Goal: Transaction & Acquisition: Purchase product/service

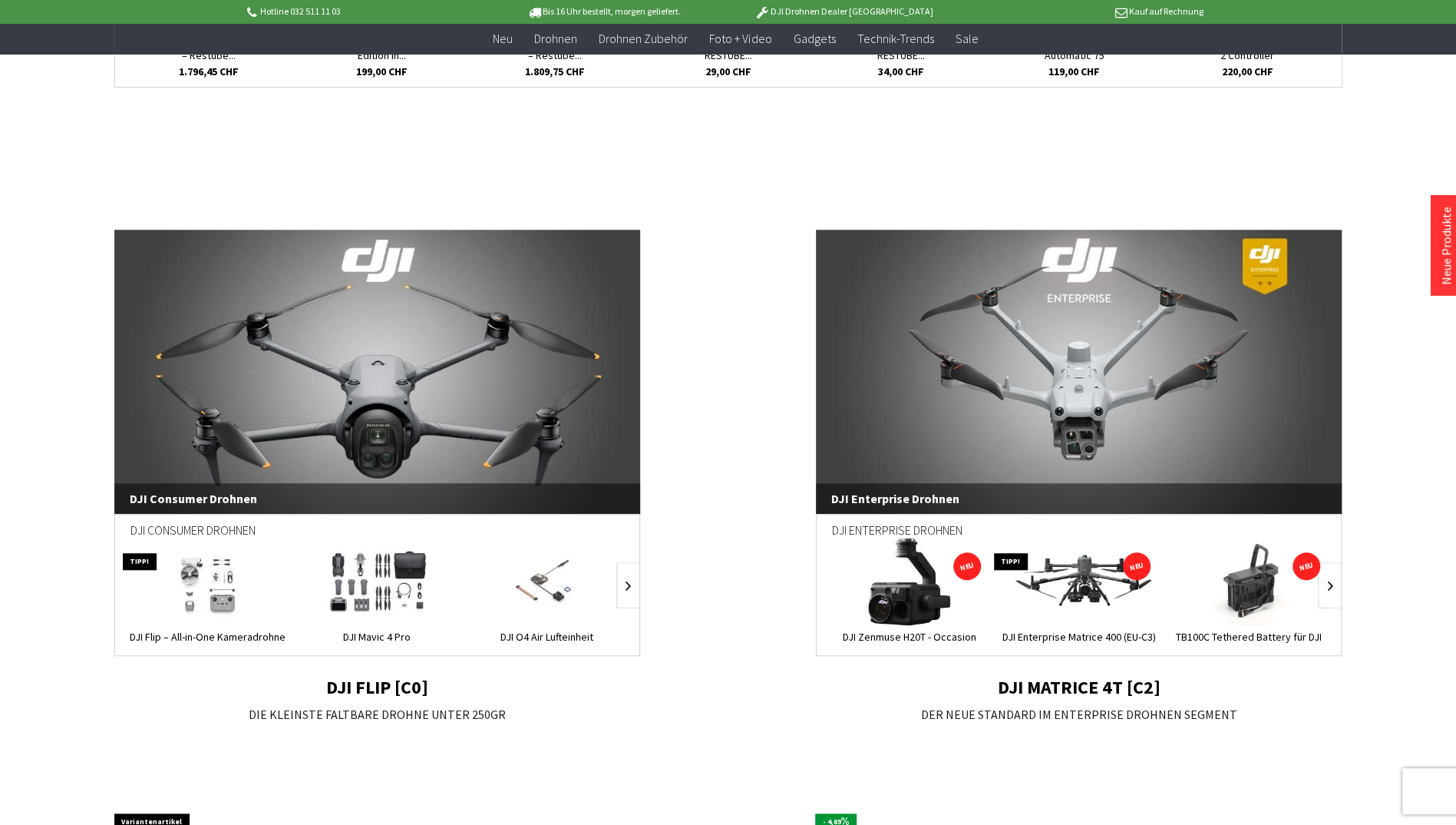
scroll to position [878, 0]
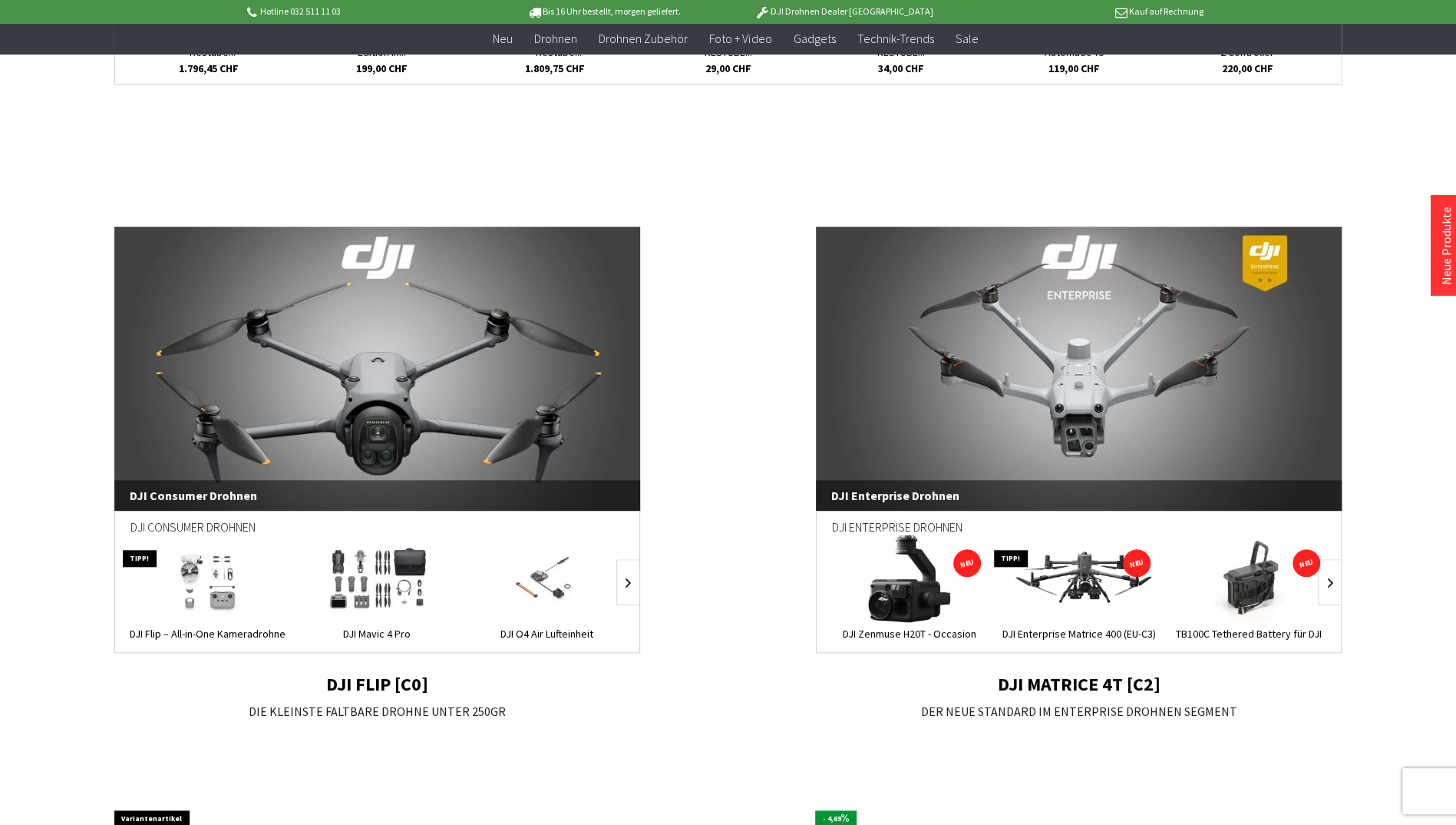
click at [1102, 584] on img at bounding box center [1079, 579] width 153 height 87
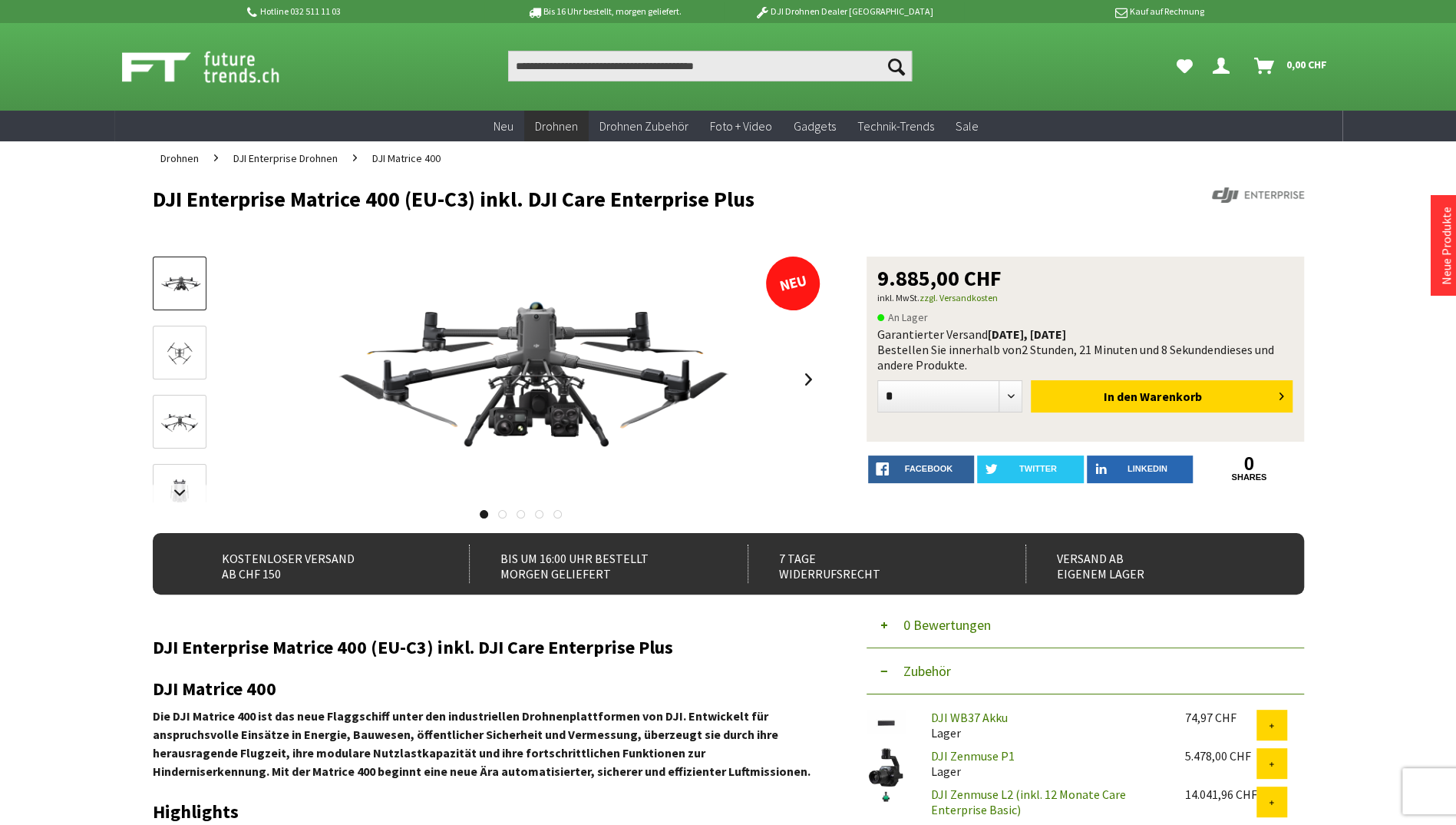
click at [1141, 402] on span "Warenkorb" at bounding box center [1171, 397] width 61 height 16
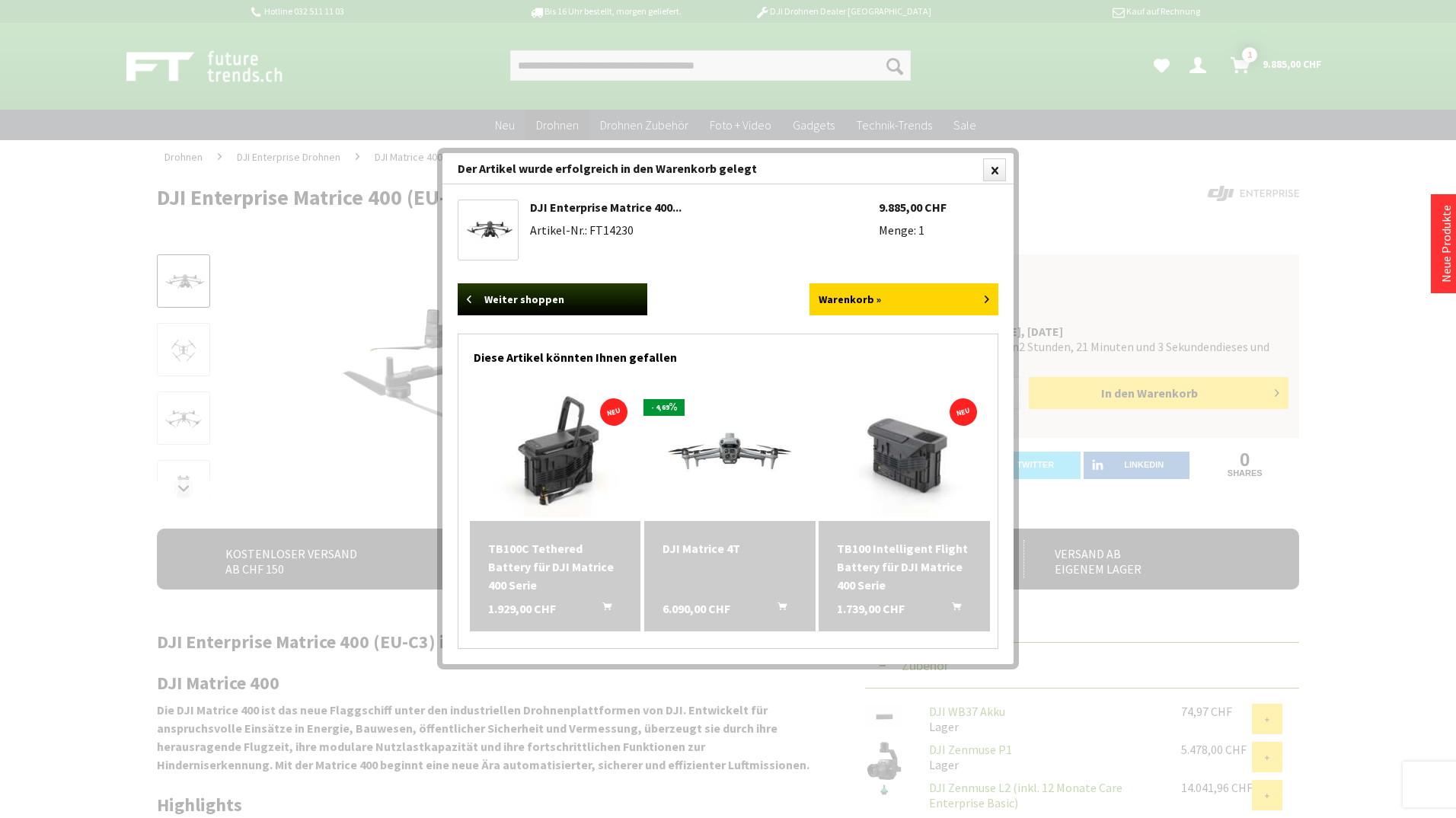
click at [960, 600] on icon "In den Warenkorb" at bounding box center [956, 602] width 9 height 12
click at [937, 477] on img at bounding box center [904, 452] width 172 height 129
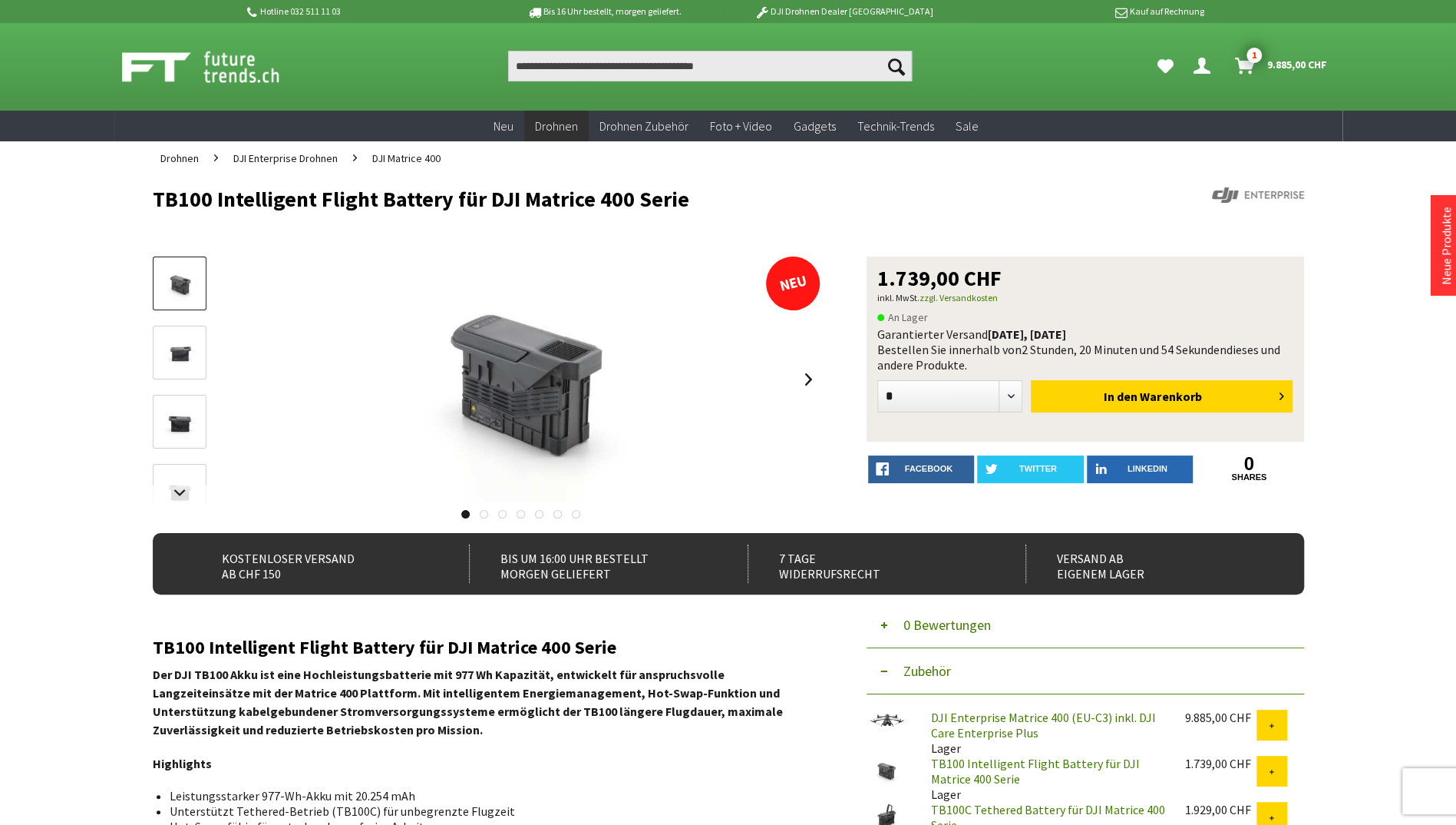
click at [1007, 376] on form "* * * * * * * * * ** ** ** ** ** ** ** ** ** ** ** In den Warenkorb" at bounding box center [1085, 397] width 416 height 50
click at [1007, 412] on select "* * * * * * * * * ** ** ** ** ** ** ** ** ** ** **" at bounding box center [950, 396] width 145 height 33
select select "*"
click at [877, 383] on select "* * * * * * * * * ** ** ** ** ** ** ** ** ** ** **" at bounding box center [950, 396] width 145 height 33
click at [1224, 402] on button "In den Warenkorb" at bounding box center [1161, 396] width 262 height 33
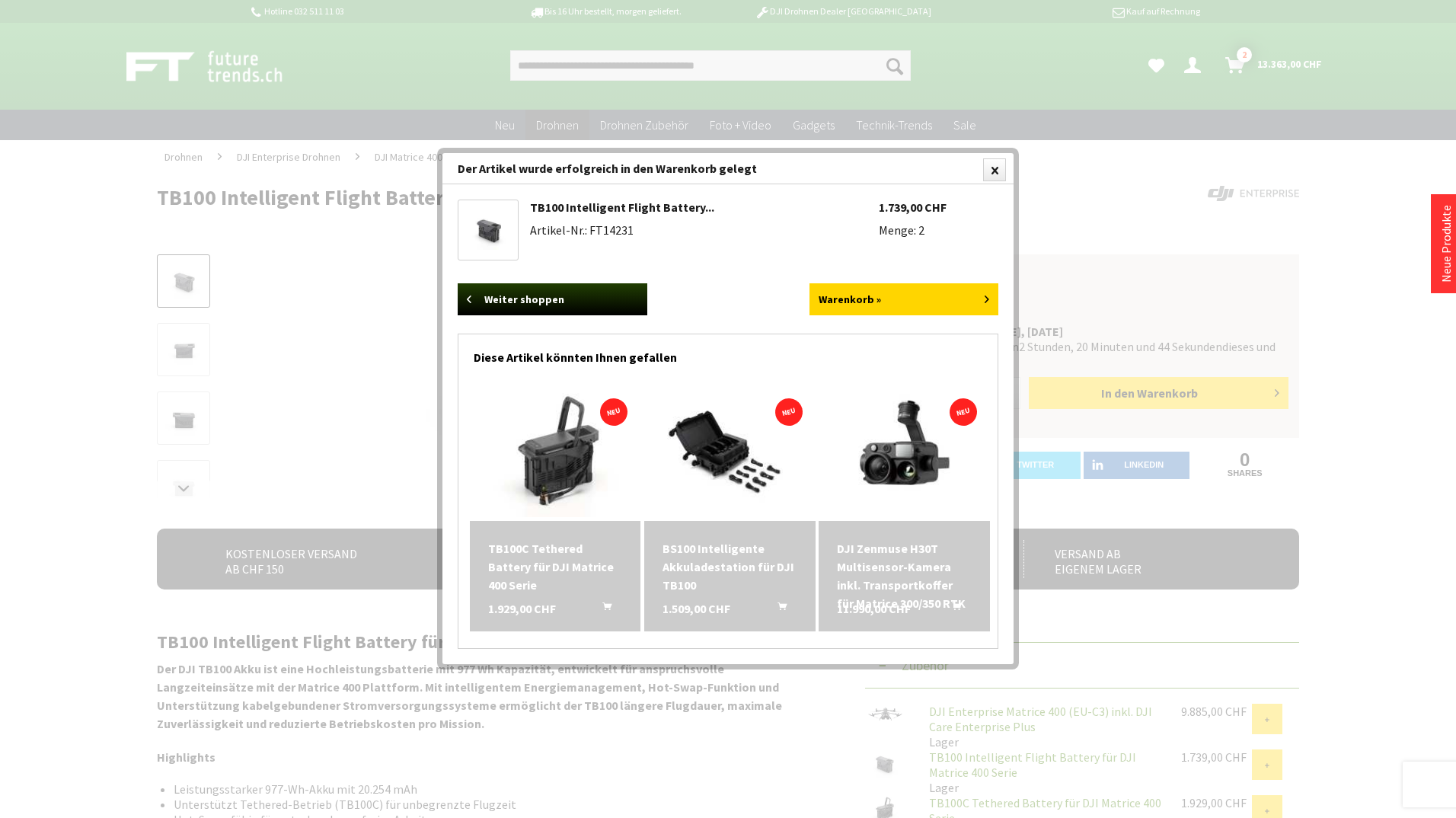
click at [903, 461] on img at bounding box center [904, 452] width 172 height 128
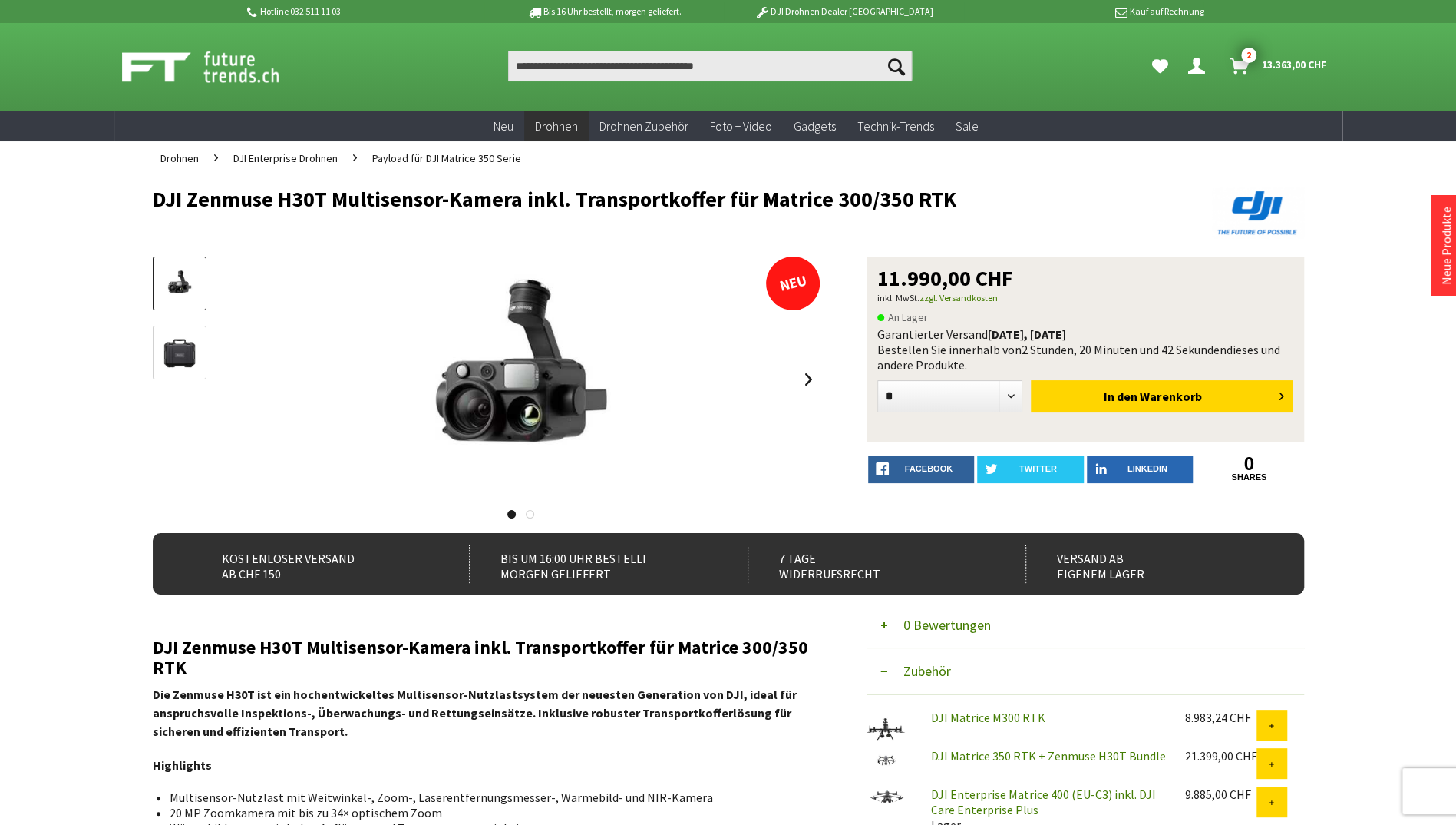
click at [1123, 387] on button "In den Warenkorb" at bounding box center [1161, 396] width 262 height 33
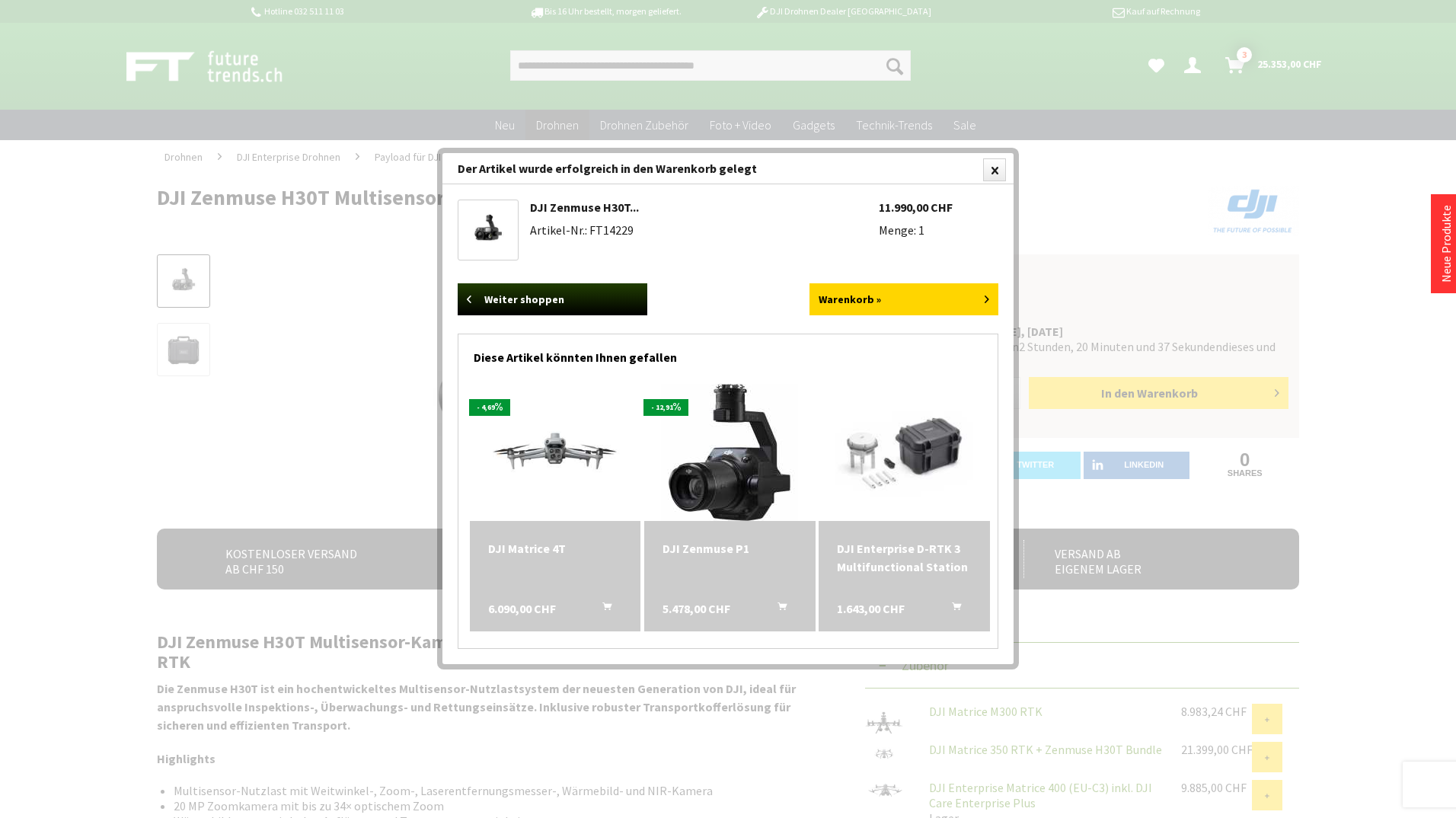
click at [596, 293] on link "Weiter shoppen" at bounding box center [551, 299] width 189 height 32
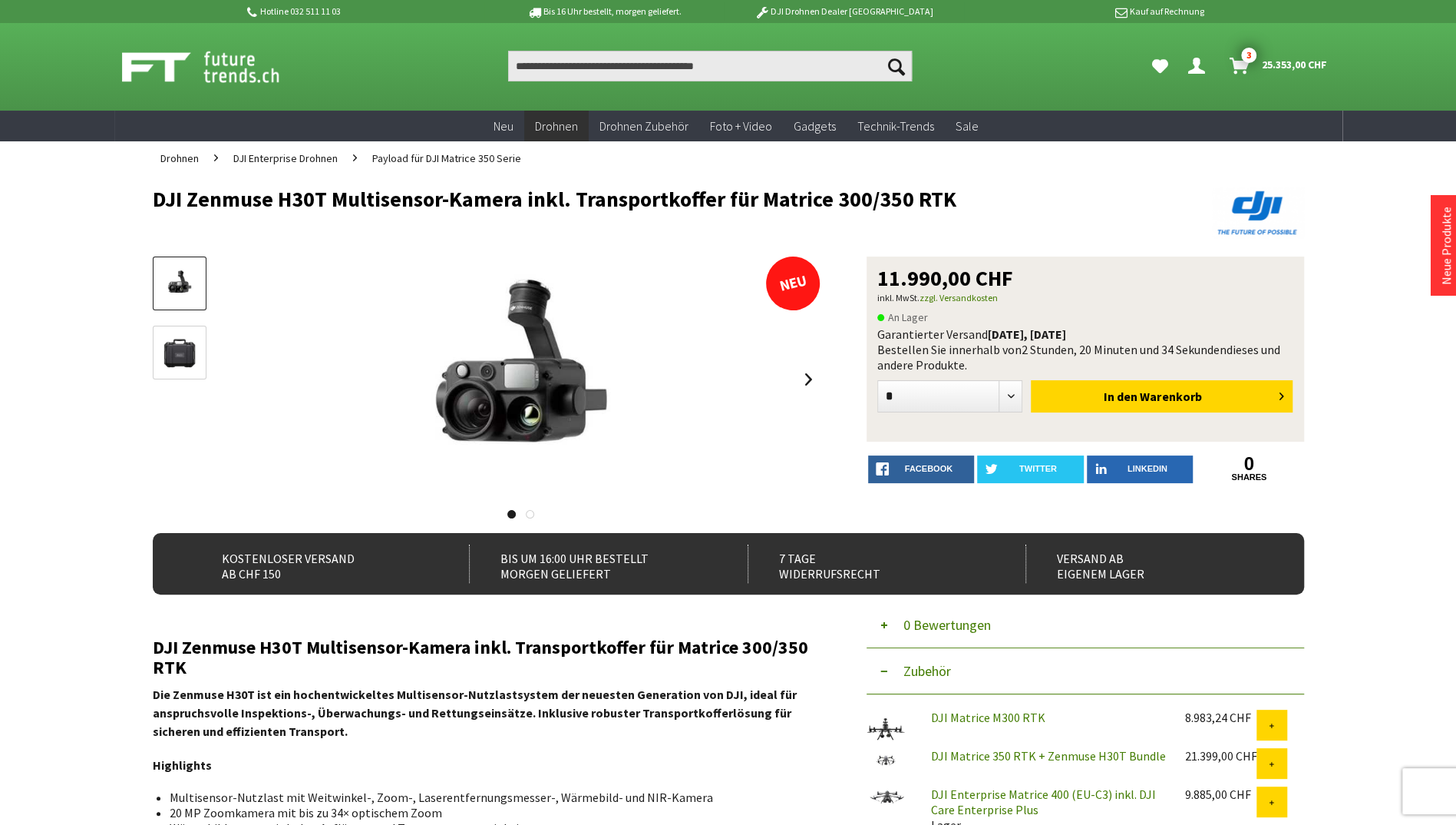
click at [241, 81] on img at bounding box center [217, 66] width 191 height 39
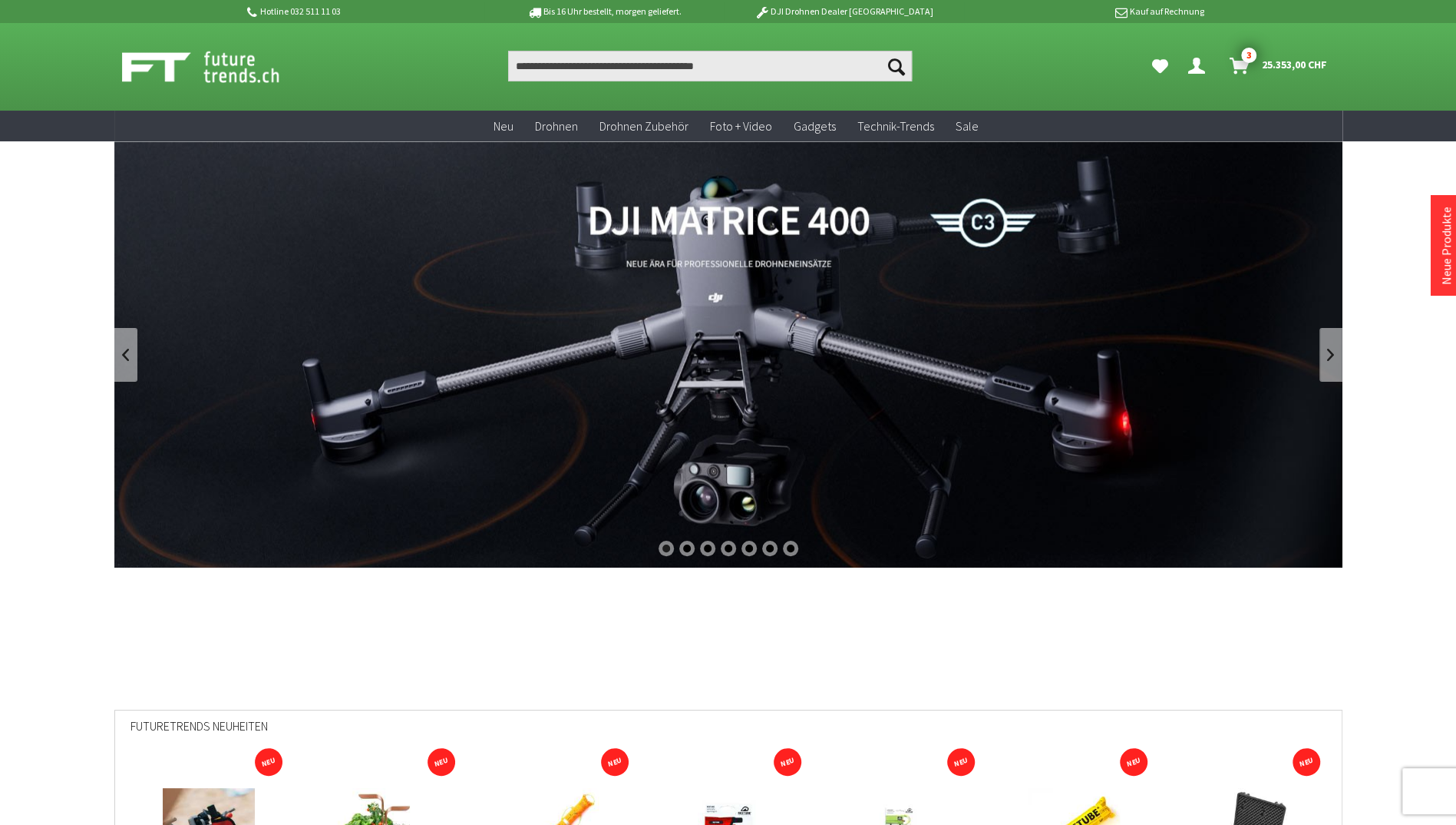
click at [637, 333] on link "DJI Matrice 400" at bounding box center [729, 354] width 1228 height 426
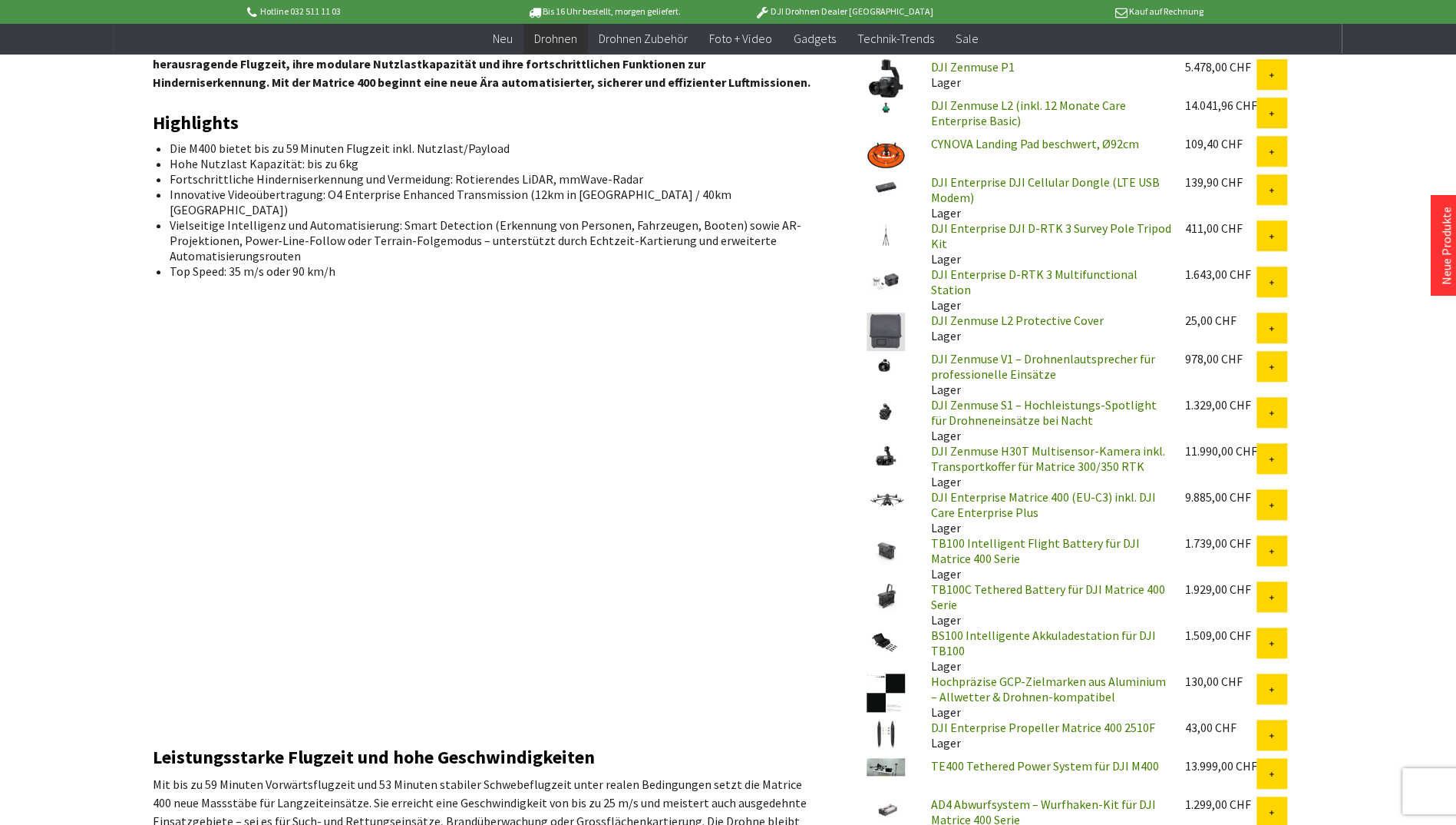
scroll to position [660, 0]
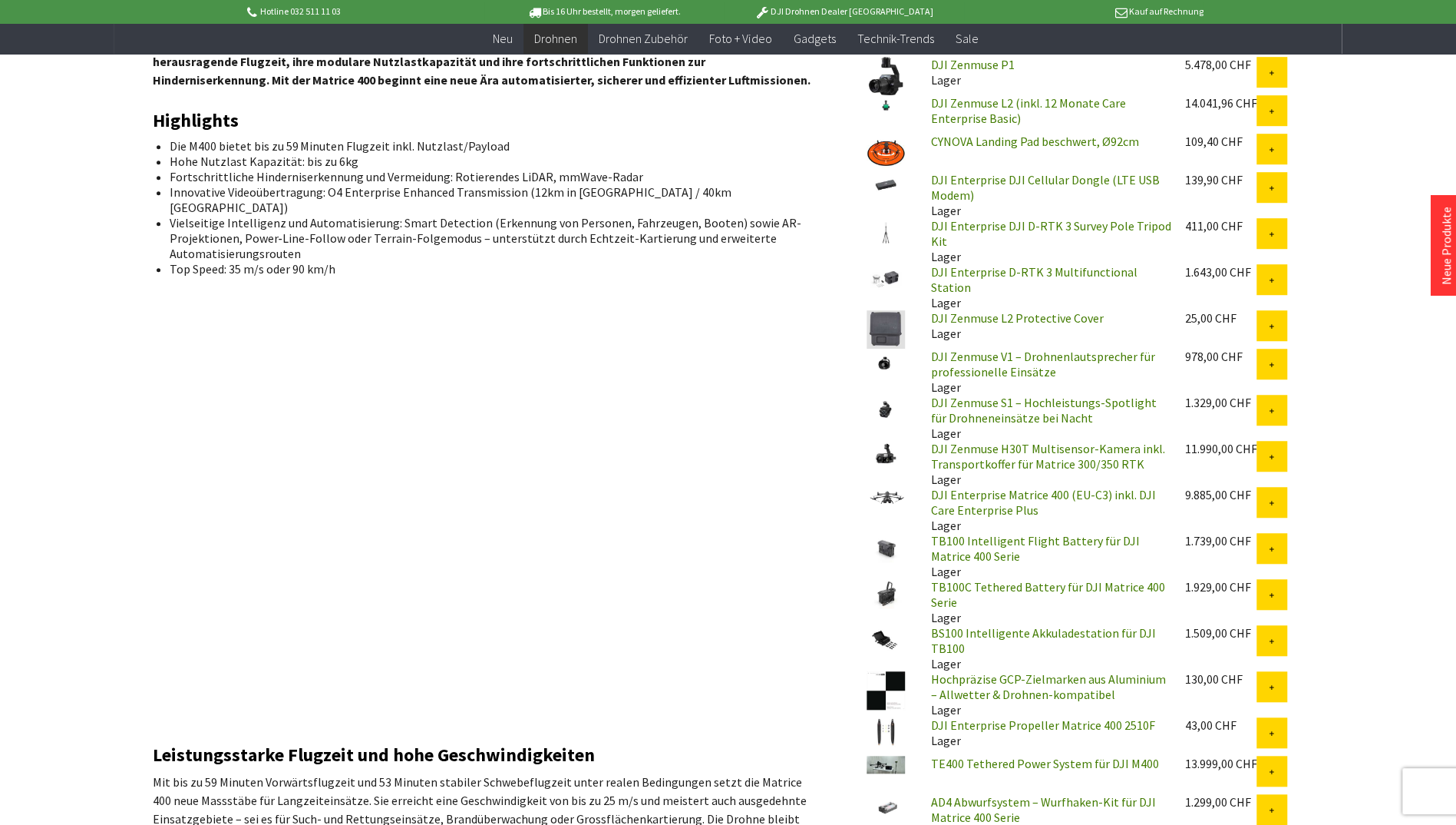
click at [1267, 407] on button at bounding box center [1272, 410] width 31 height 31
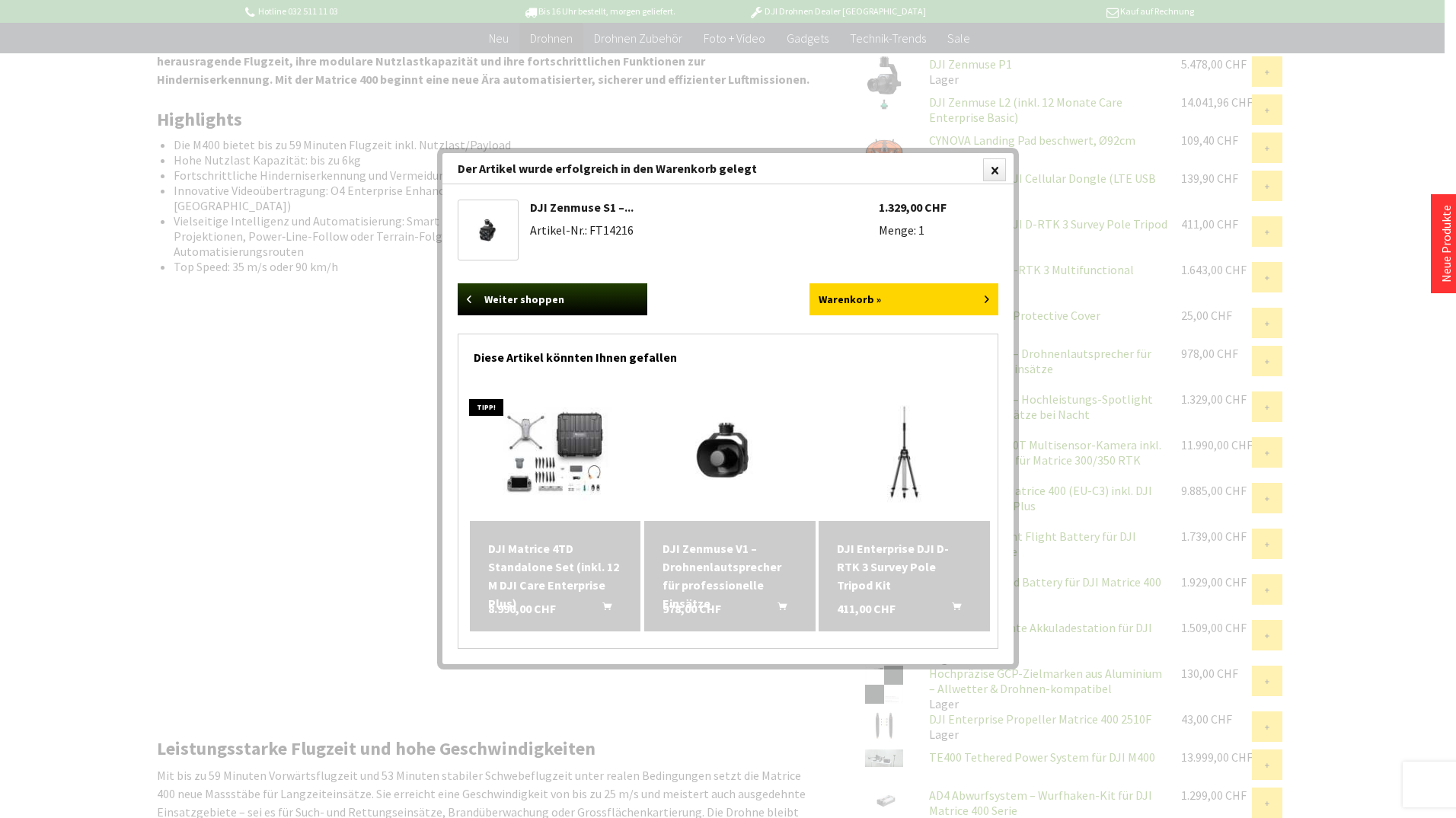
click at [996, 167] on div at bounding box center [994, 169] width 23 height 23
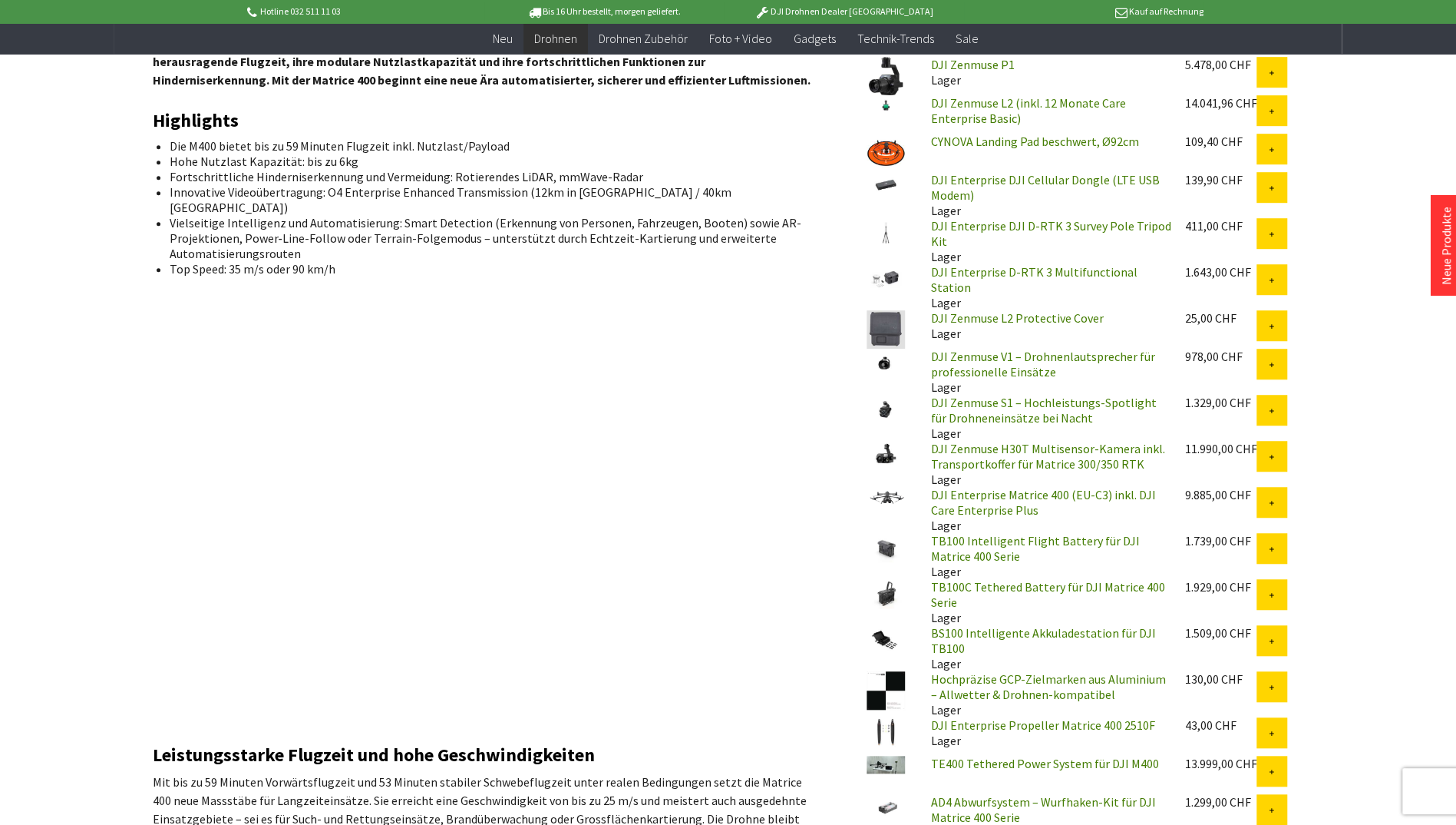
click at [1278, 361] on button at bounding box center [1272, 363] width 31 height 31
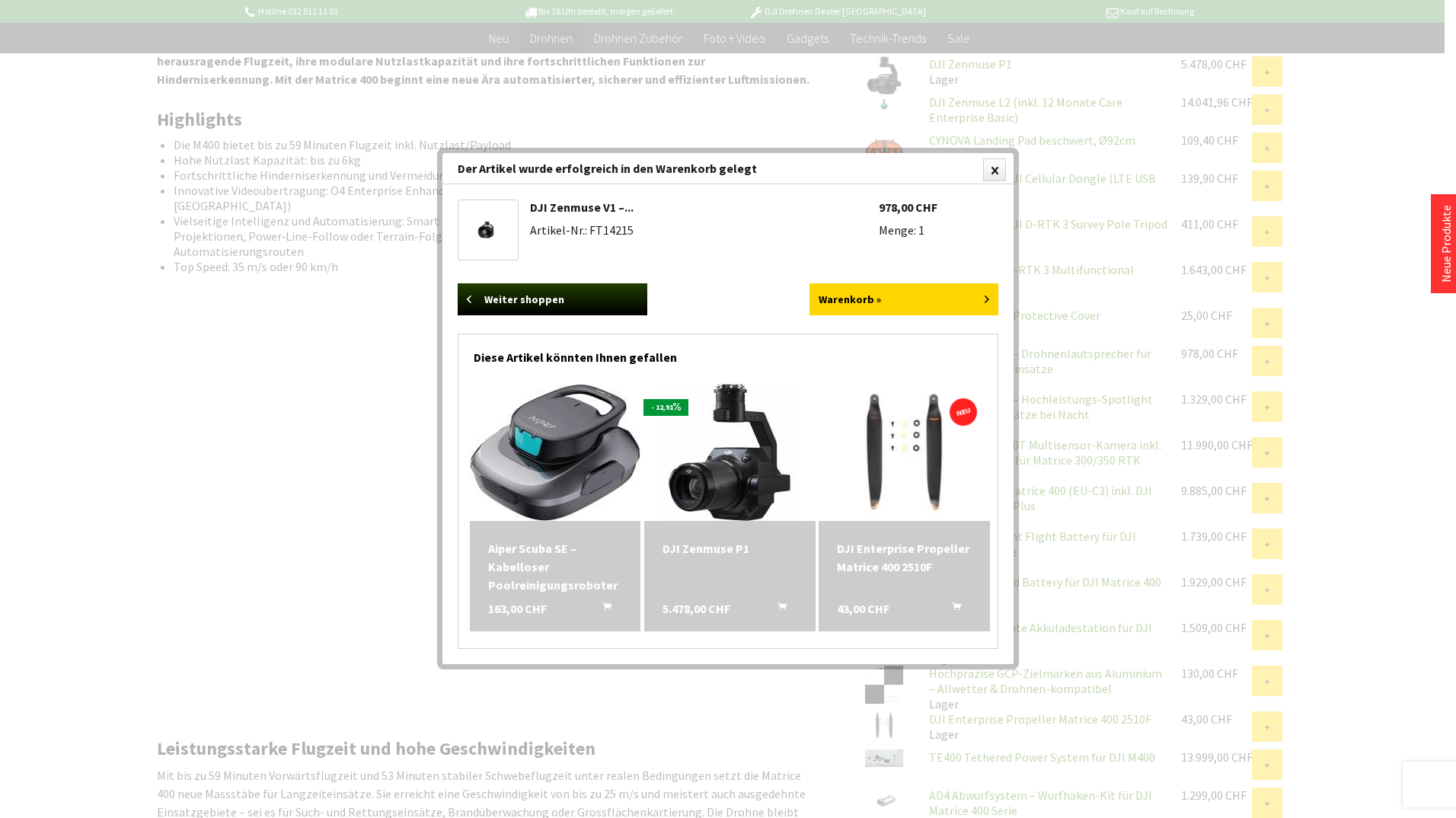
click at [989, 172] on div at bounding box center [994, 169] width 23 height 23
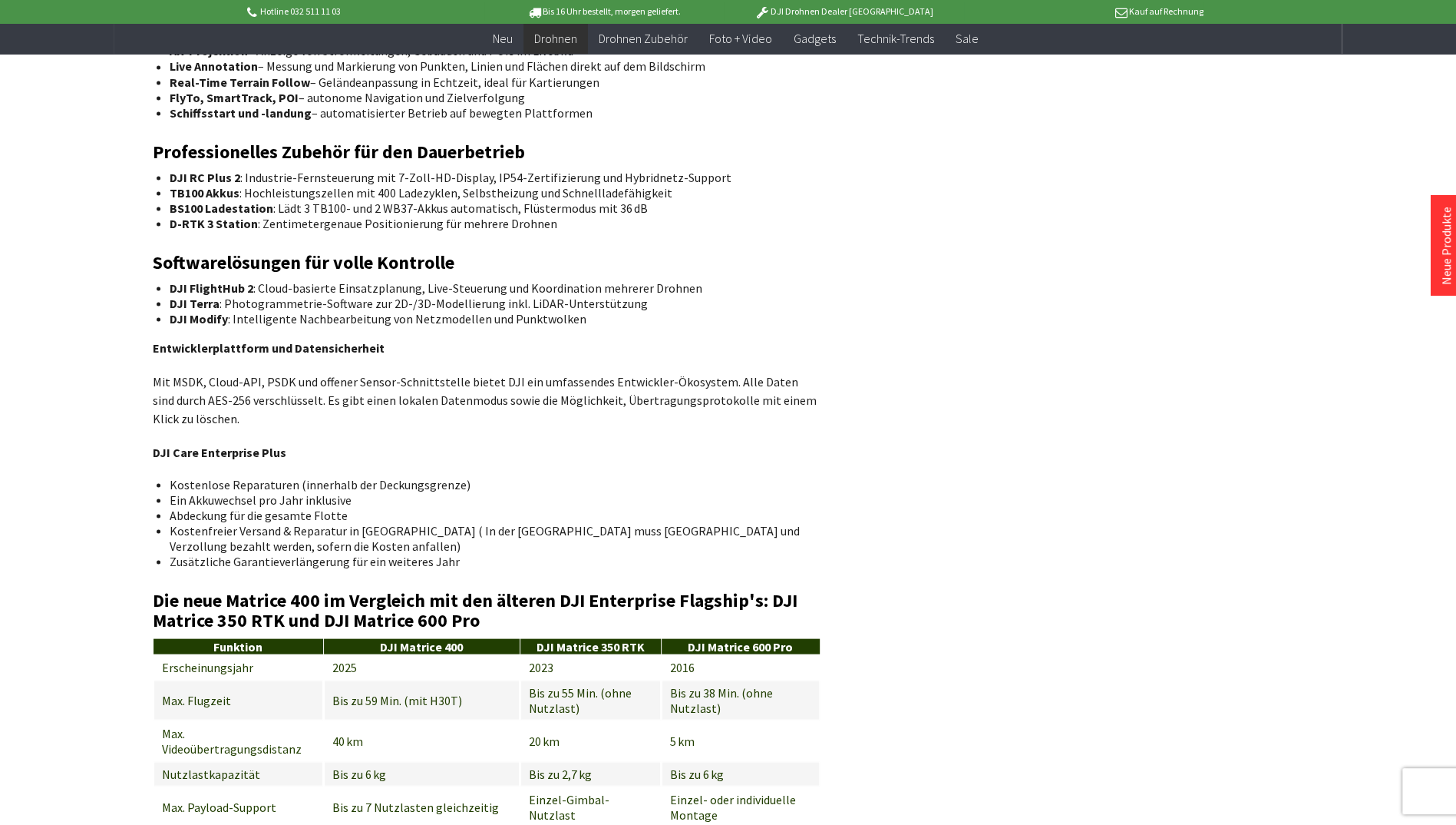
scroll to position [1953, 0]
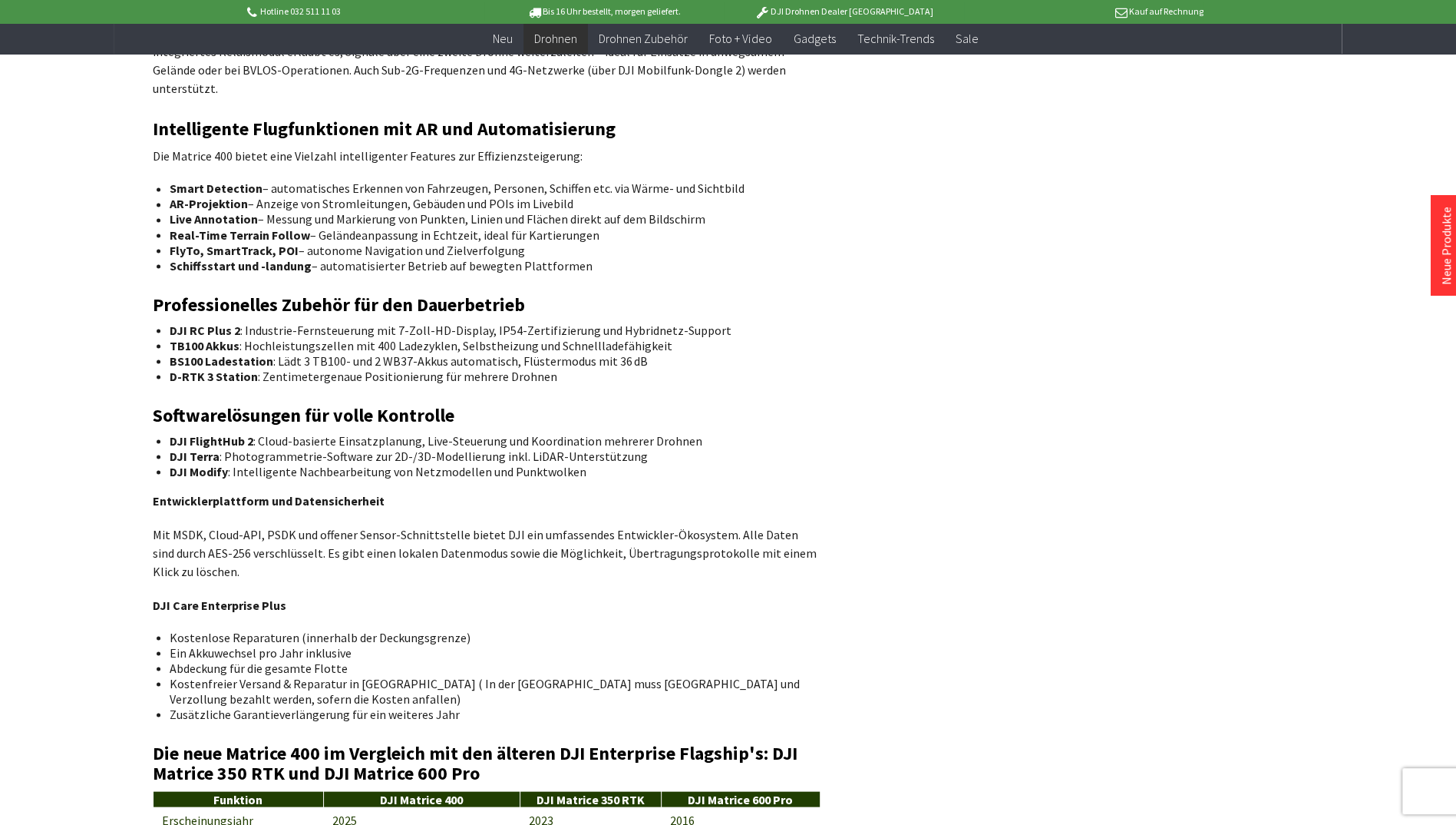
drag, startPoint x: 225, startPoint y: 498, endPoint x: 77, endPoint y: 237, distance: 300.0
click at [77, 237] on div "Hotline 032 511 11 03 Bis 16 Uhr bestellt, morgen geliefert. DJI Drohnen Dealer…" at bounding box center [728, 228] width 1456 height 4360
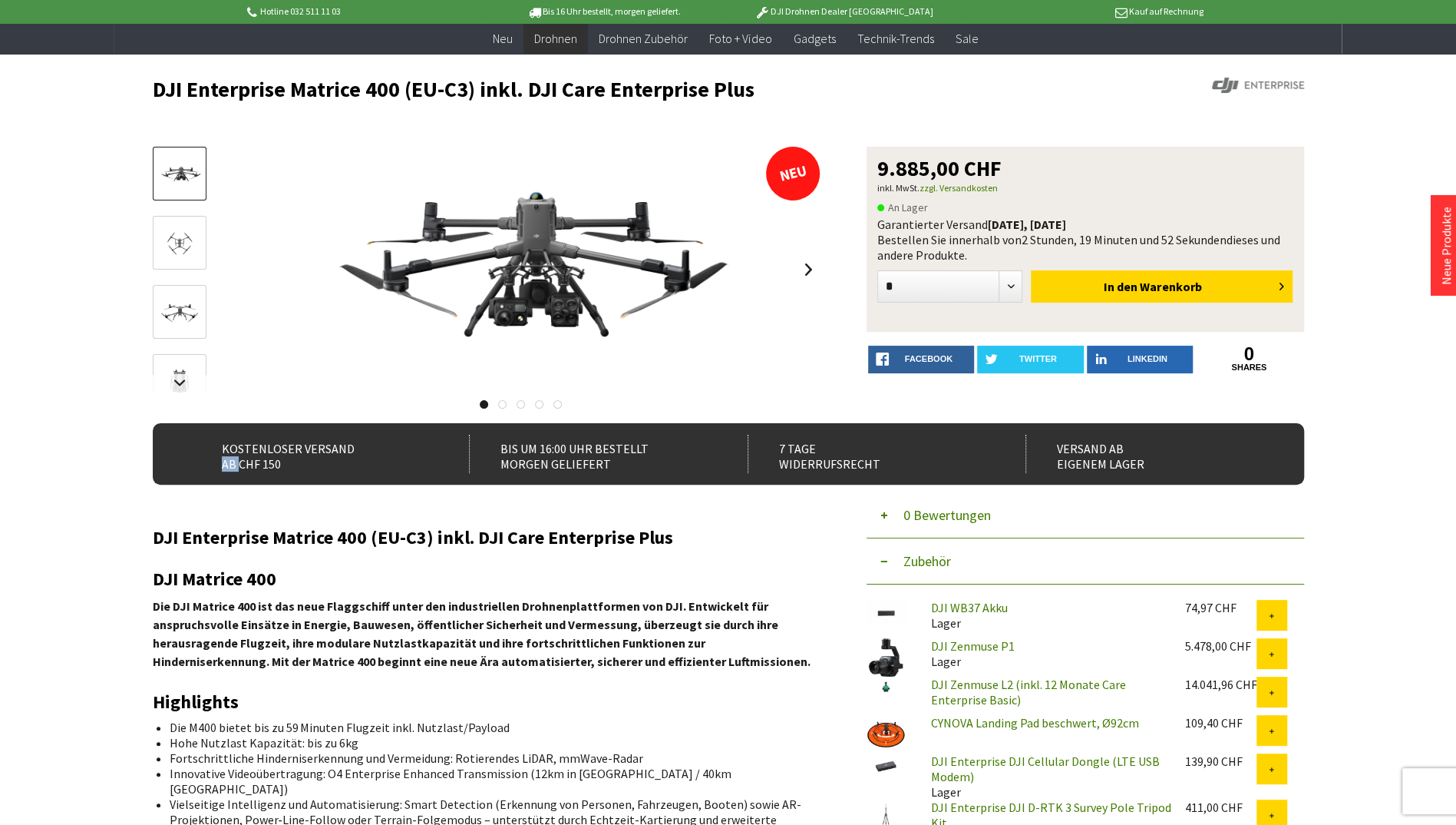
scroll to position [0, 0]
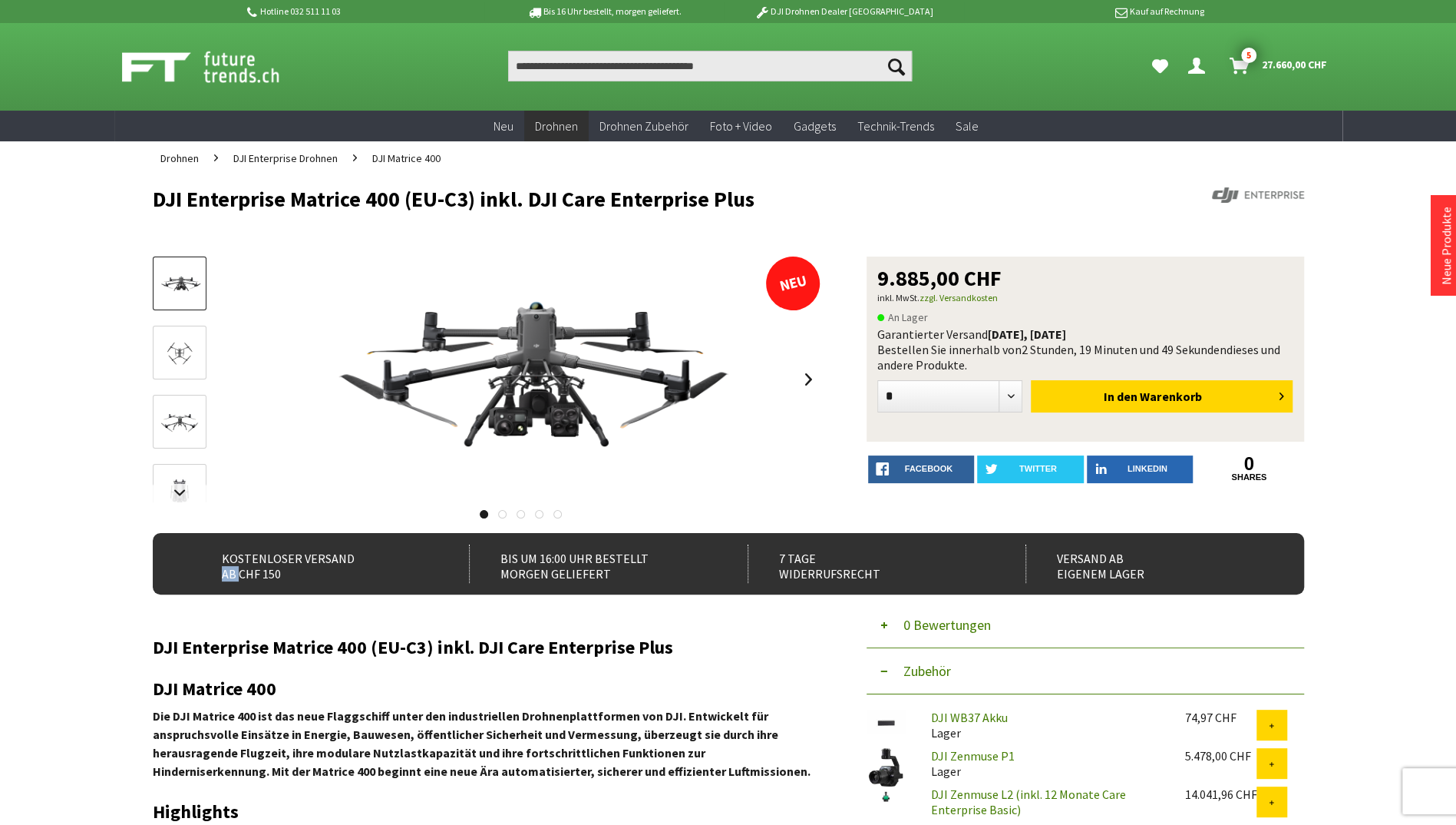
click at [190, 358] on img at bounding box center [179, 354] width 45 height 26
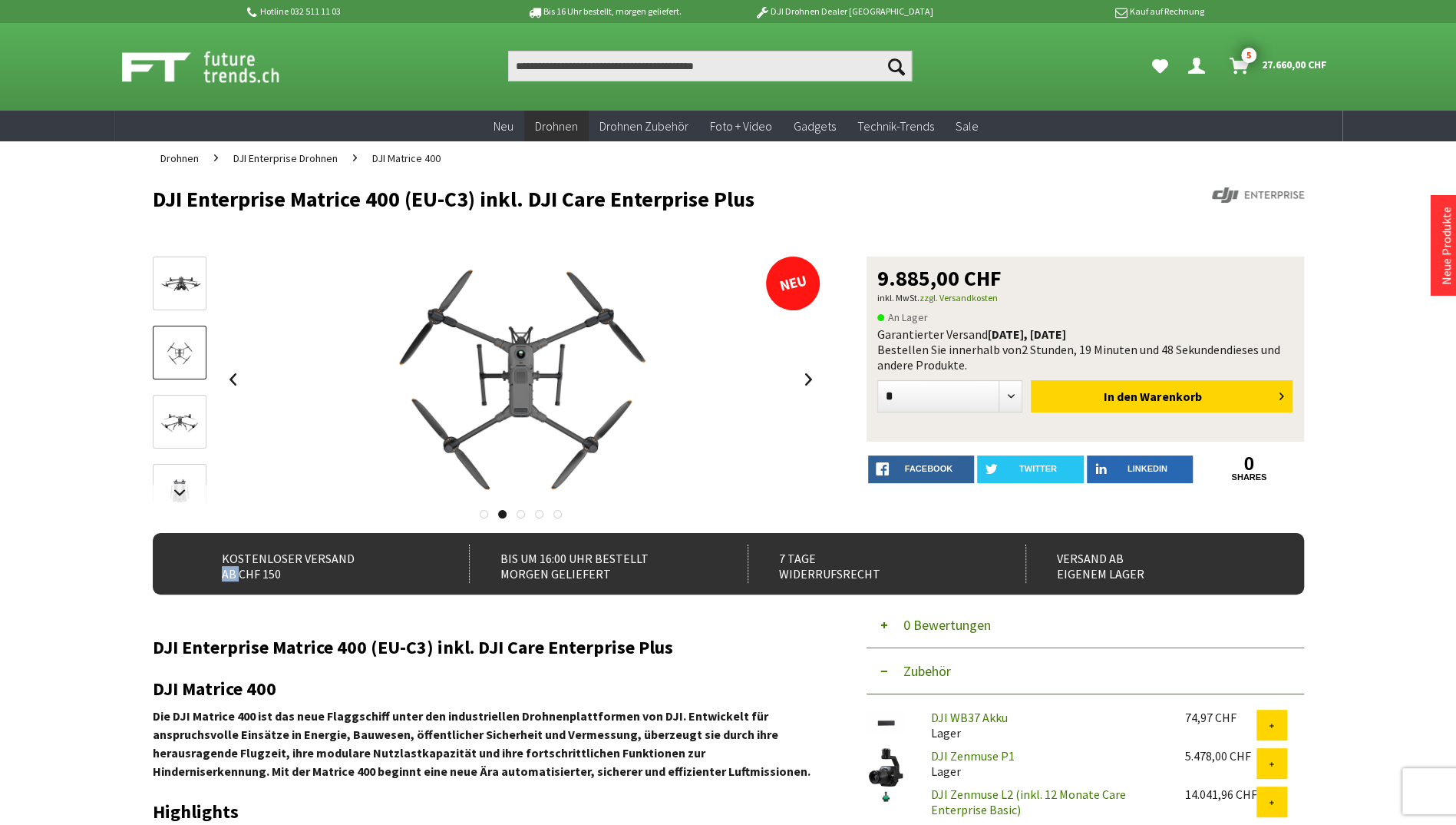
click at [801, 382] on link at bounding box center [808, 379] width 23 height 53
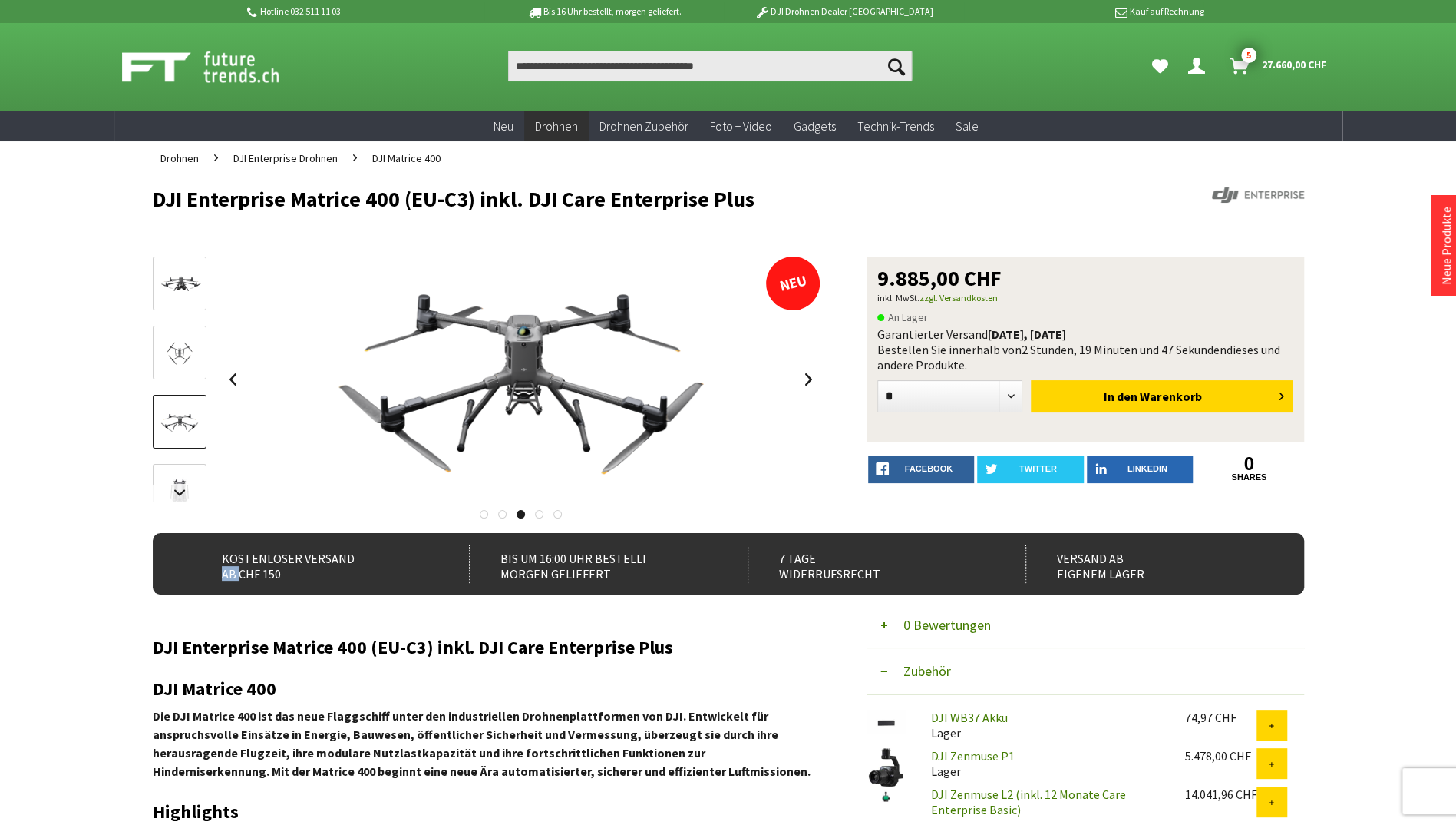
click at [801, 382] on link at bounding box center [808, 379] width 23 height 53
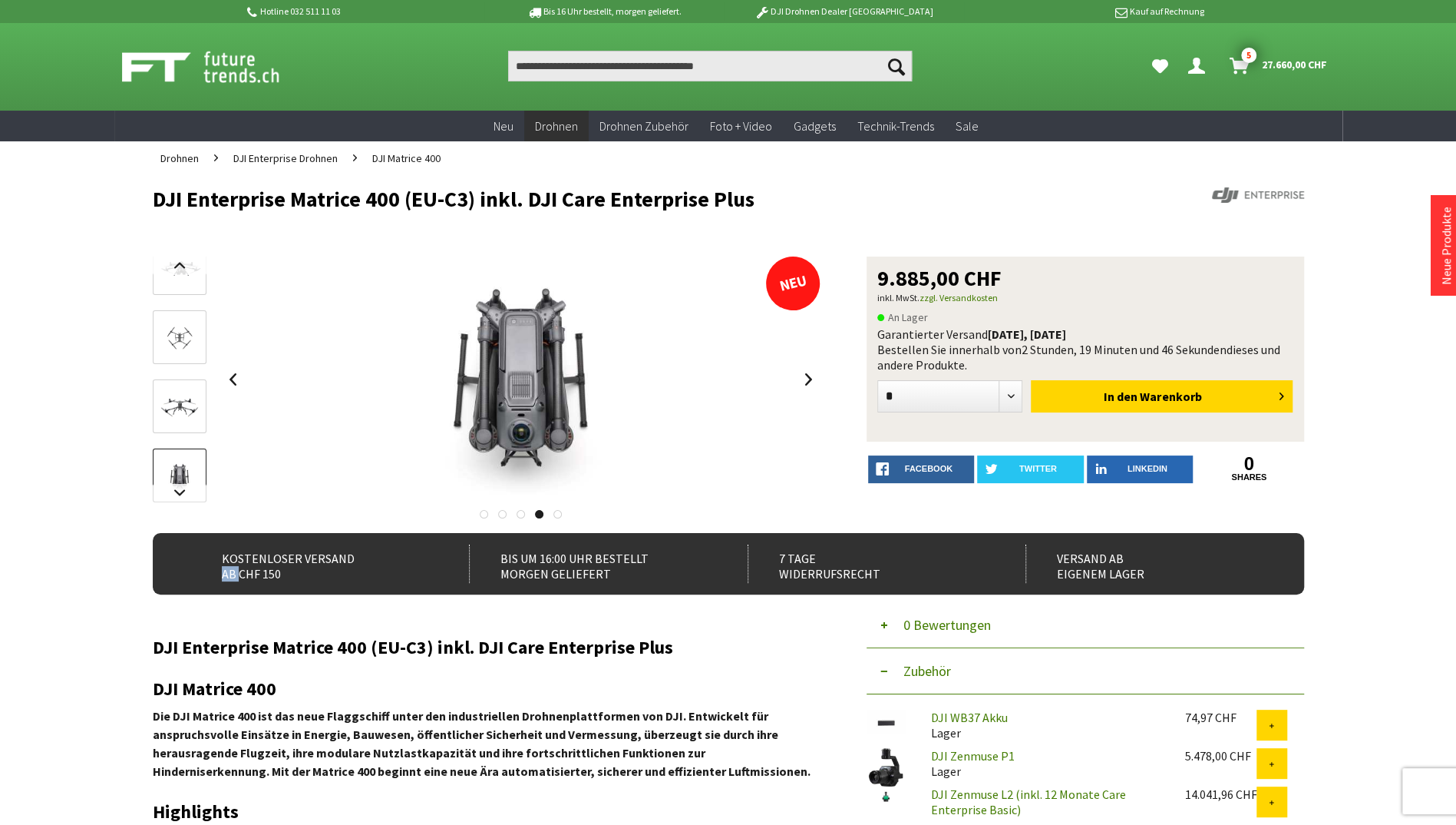
click at [801, 382] on link at bounding box center [808, 379] width 23 height 53
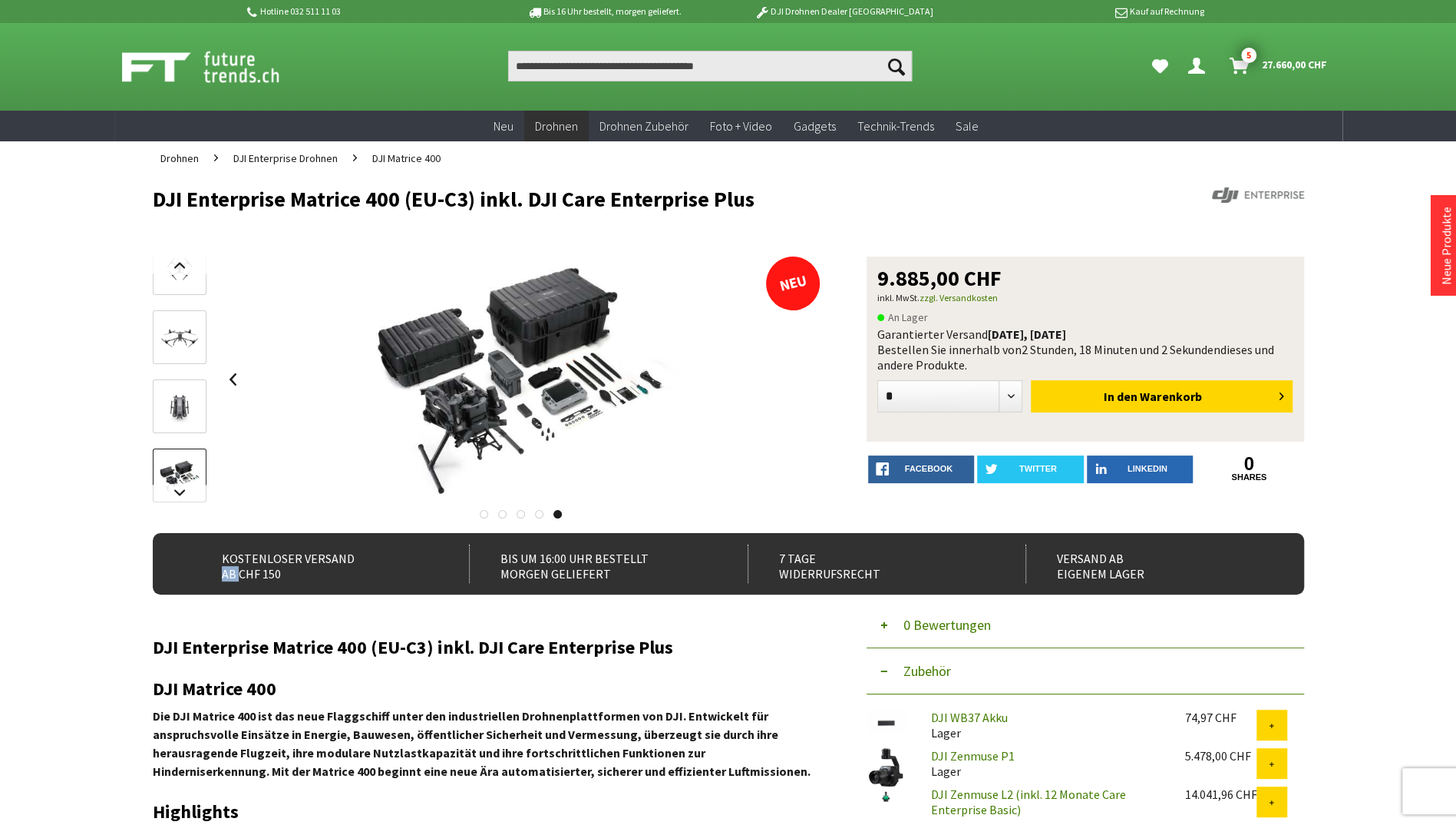
click at [1237, 63] on icon "Warenkorb" at bounding box center [1239, 59] width 20 height 12
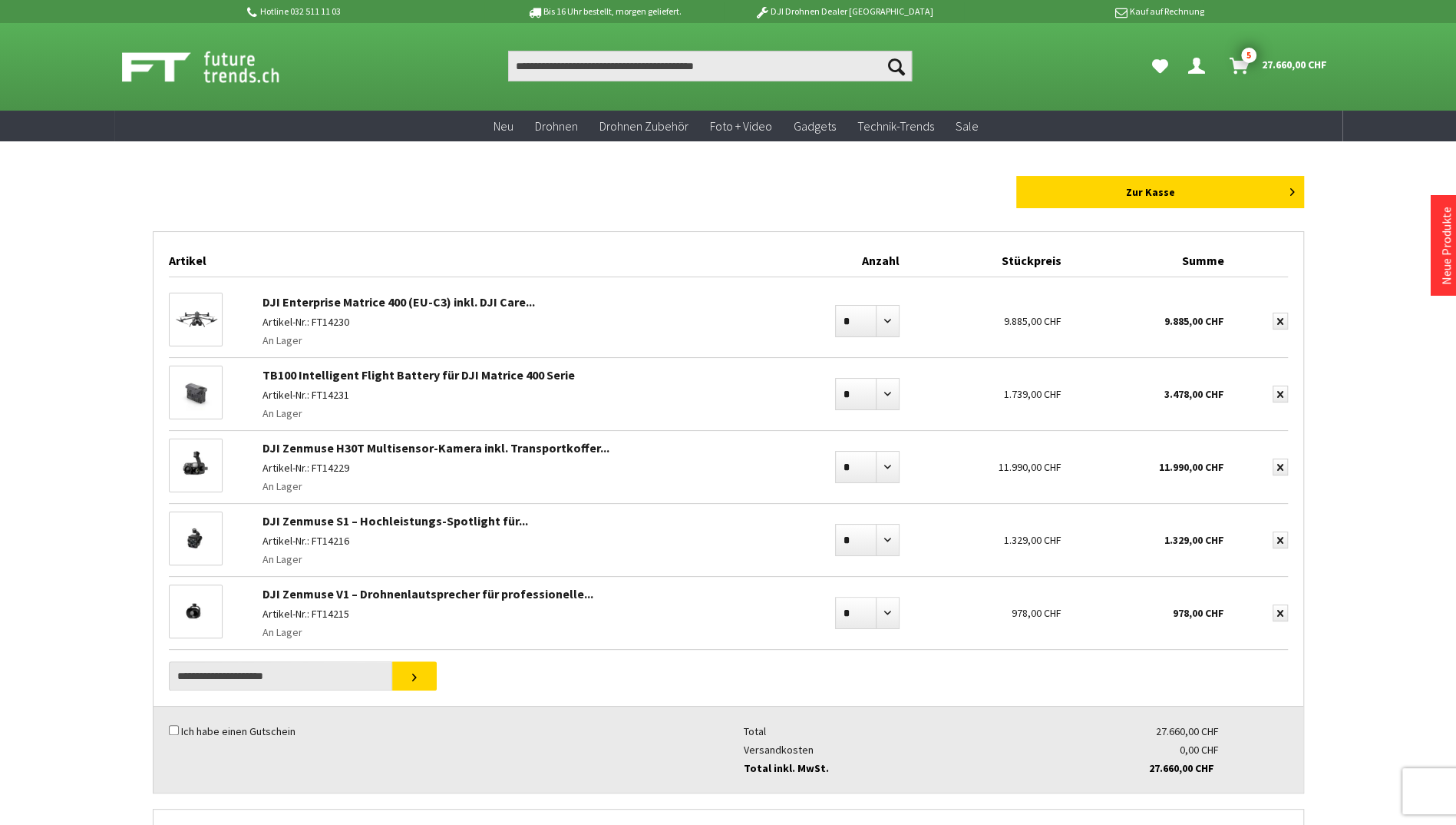
click at [314, 310] on div "DJI Enterprise Matrice 400 (EU-C3) inkl. DJI Care... Artikel-Nr.: FT14230 An La…" at bounding box center [520, 321] width 530 height 72
click at [312, 303] on link "DJI Enterprise Matrice 400 (EU-C3) inkl. DJI Care..." at bounding box center [399, 302] width 273 height 16
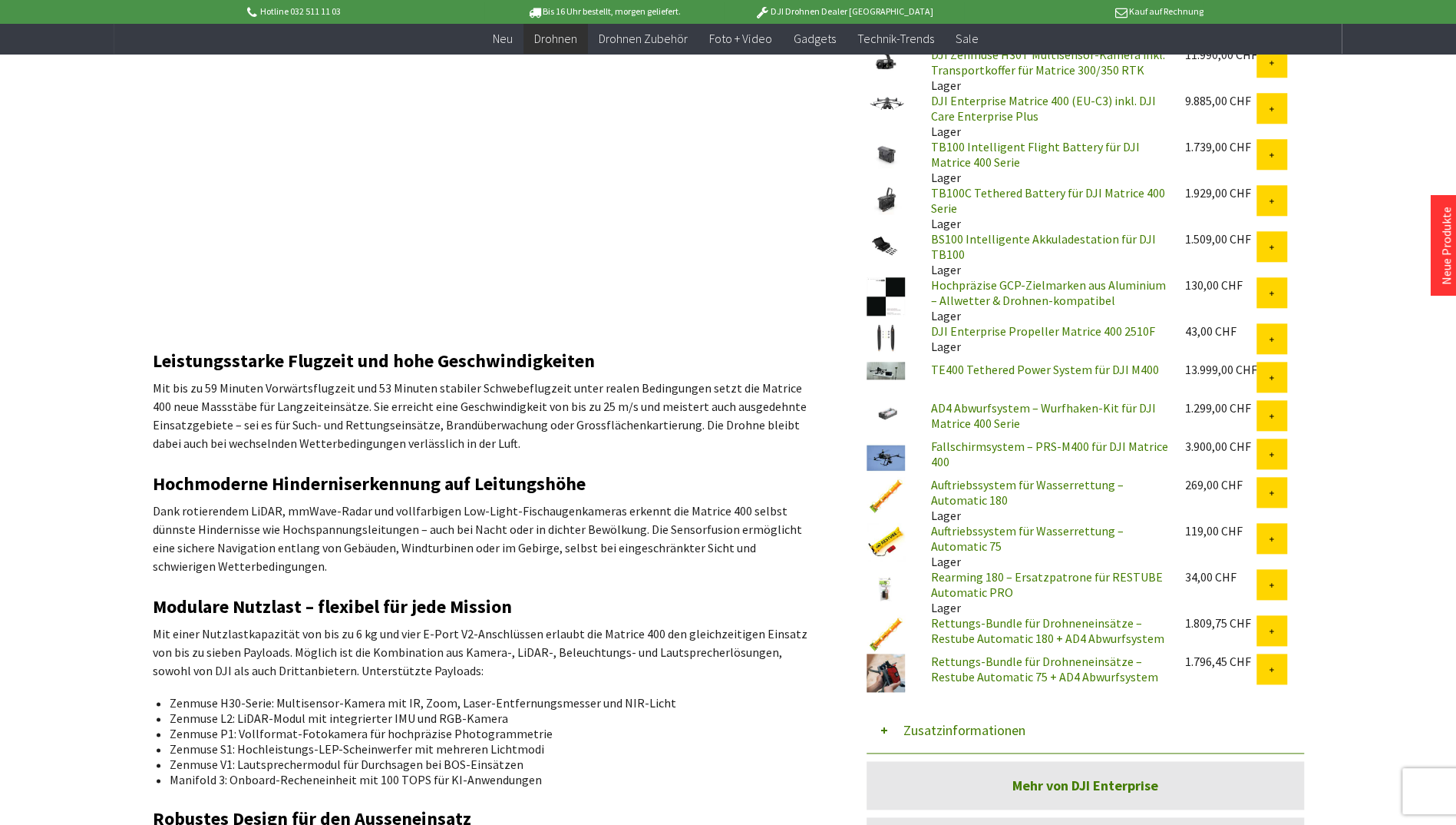
scroll to position [1054, 0]
click at [980, 423] on link "AD4 Abwurfsystem – Wurfhaken-Kit für DJI Matrice 400 Serie" at bounding box center [1043, 414] width 225 height 31
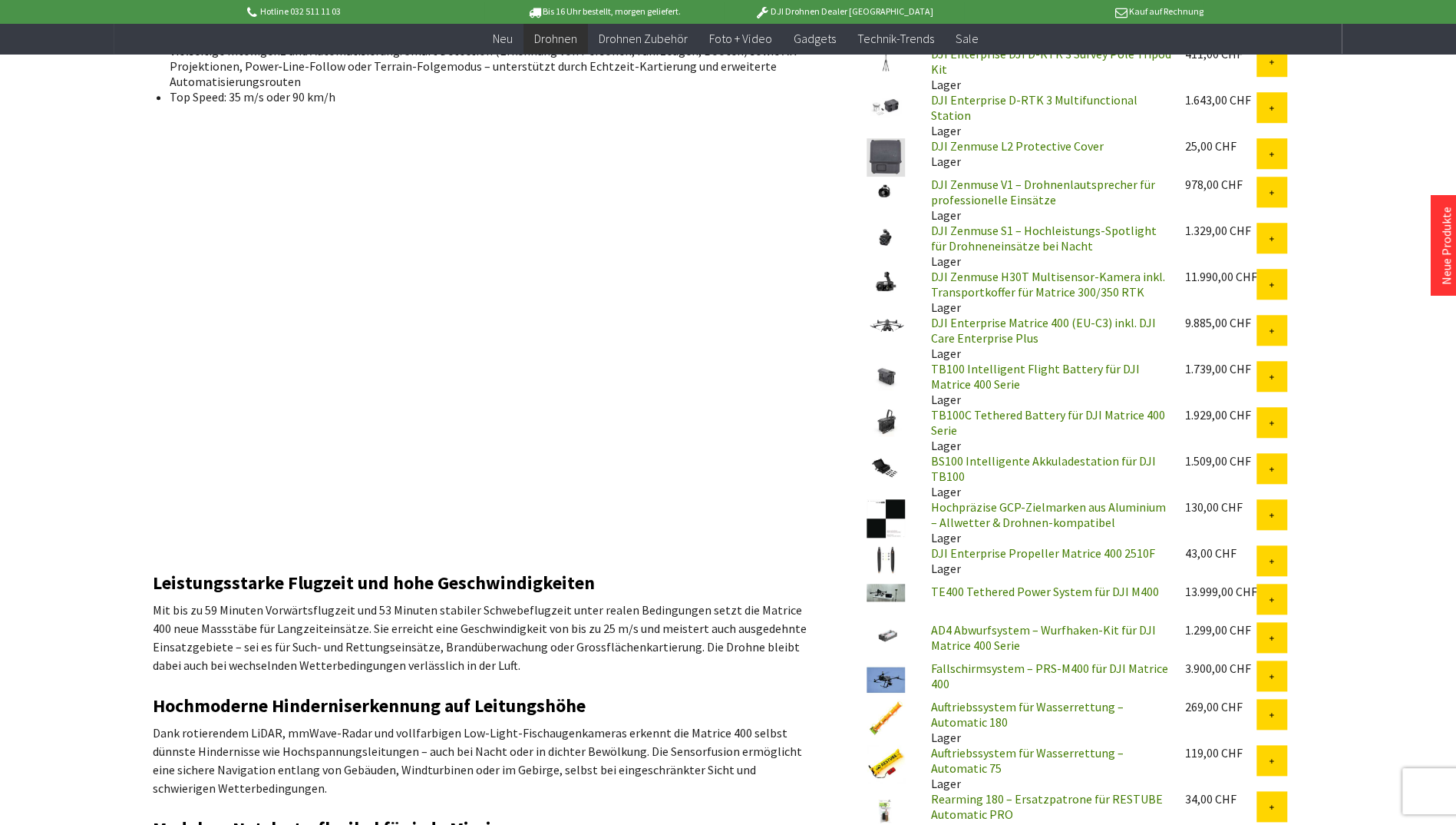
scroll to position [815, 0]
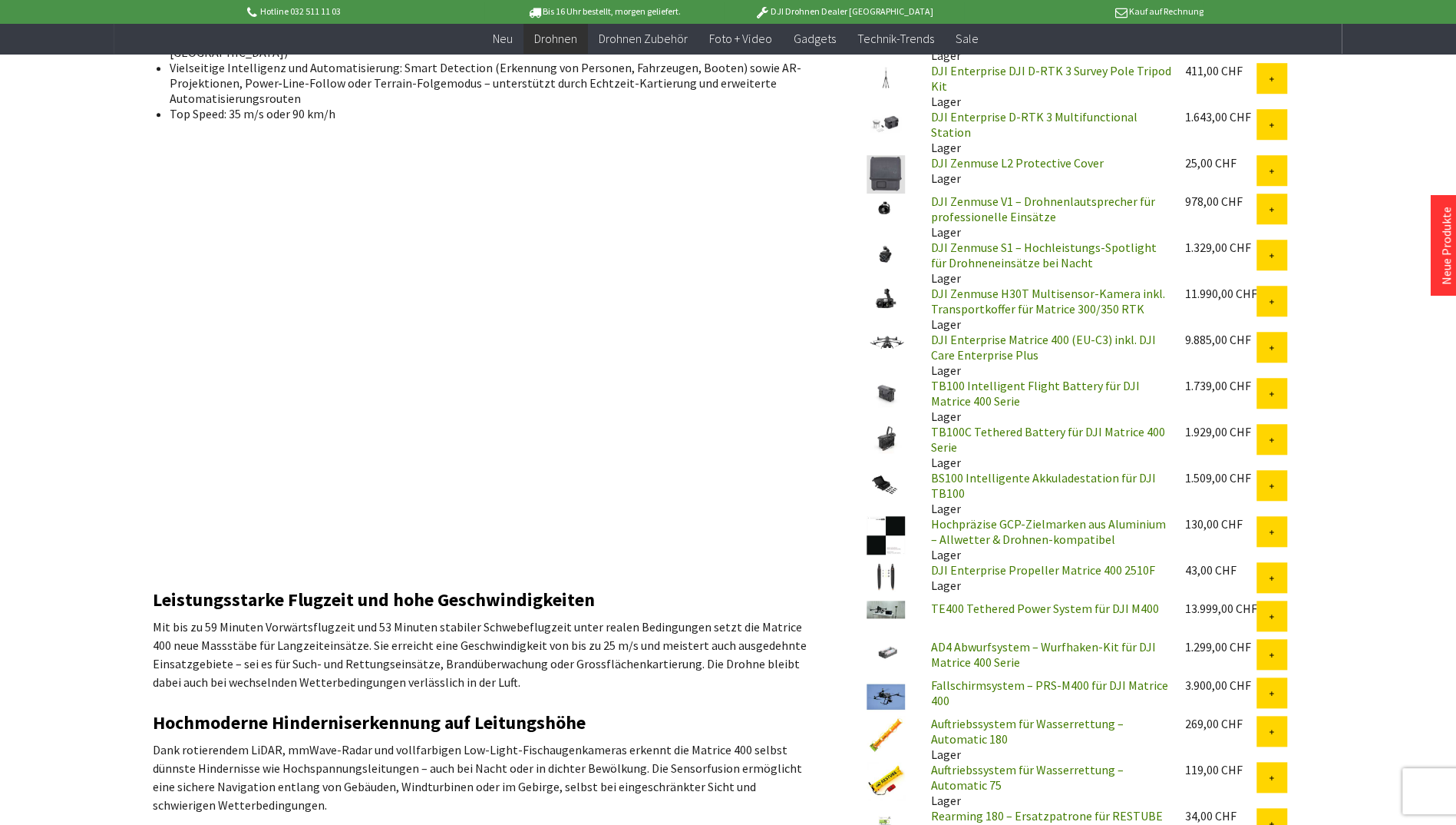
click at [958, 353] on link "DJI Enterprise Matrice 400 (EU-C3) inkl. DJI Care Enterprise Plus" at bounding box center [1043, 346] width 225 height 31
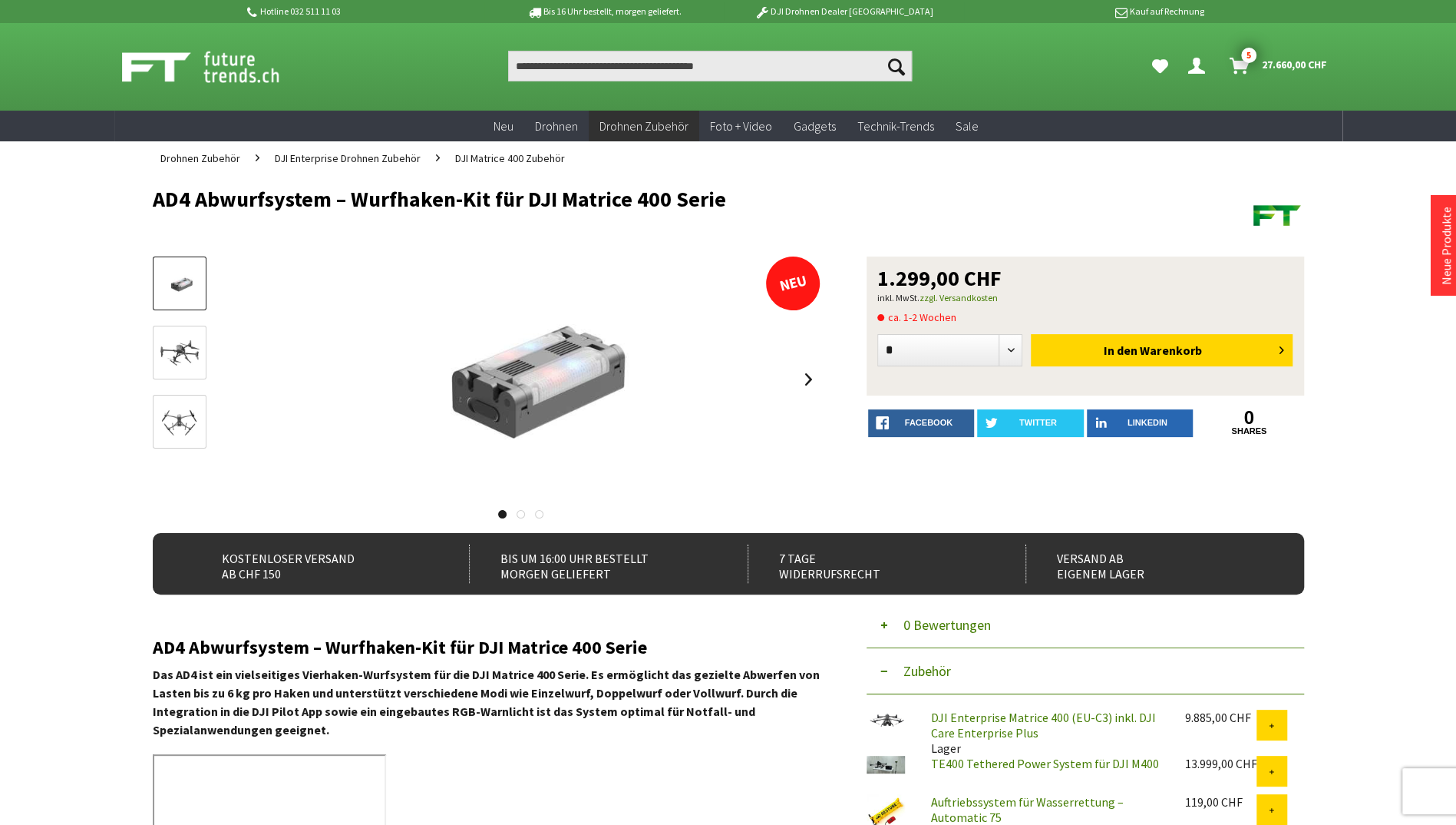
click at [169, 356] on img at bounding box center [179, 353] width 45 height 32
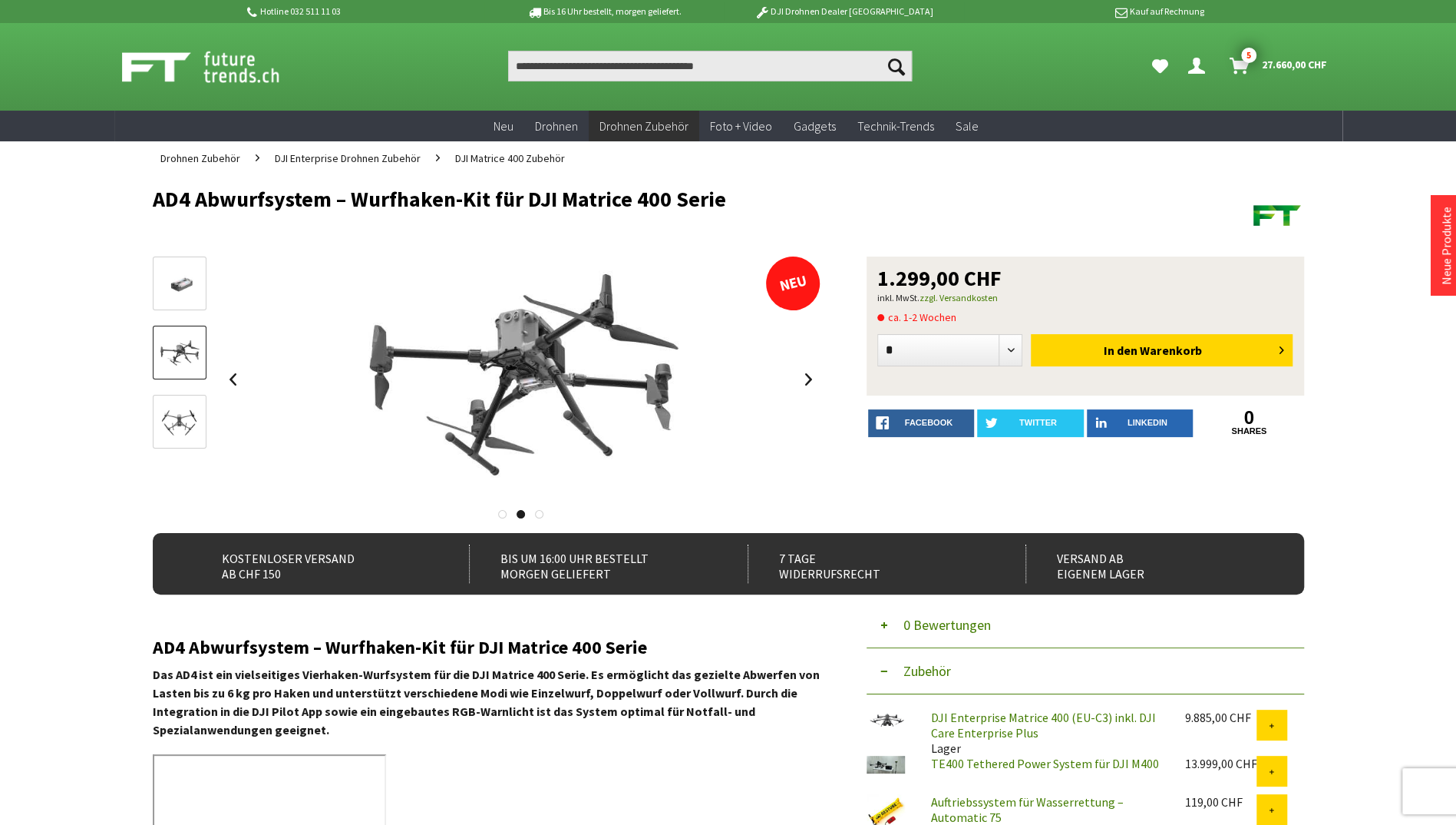
click at [197, 407] on link at bounding box center [179, 421] width 53 height 53
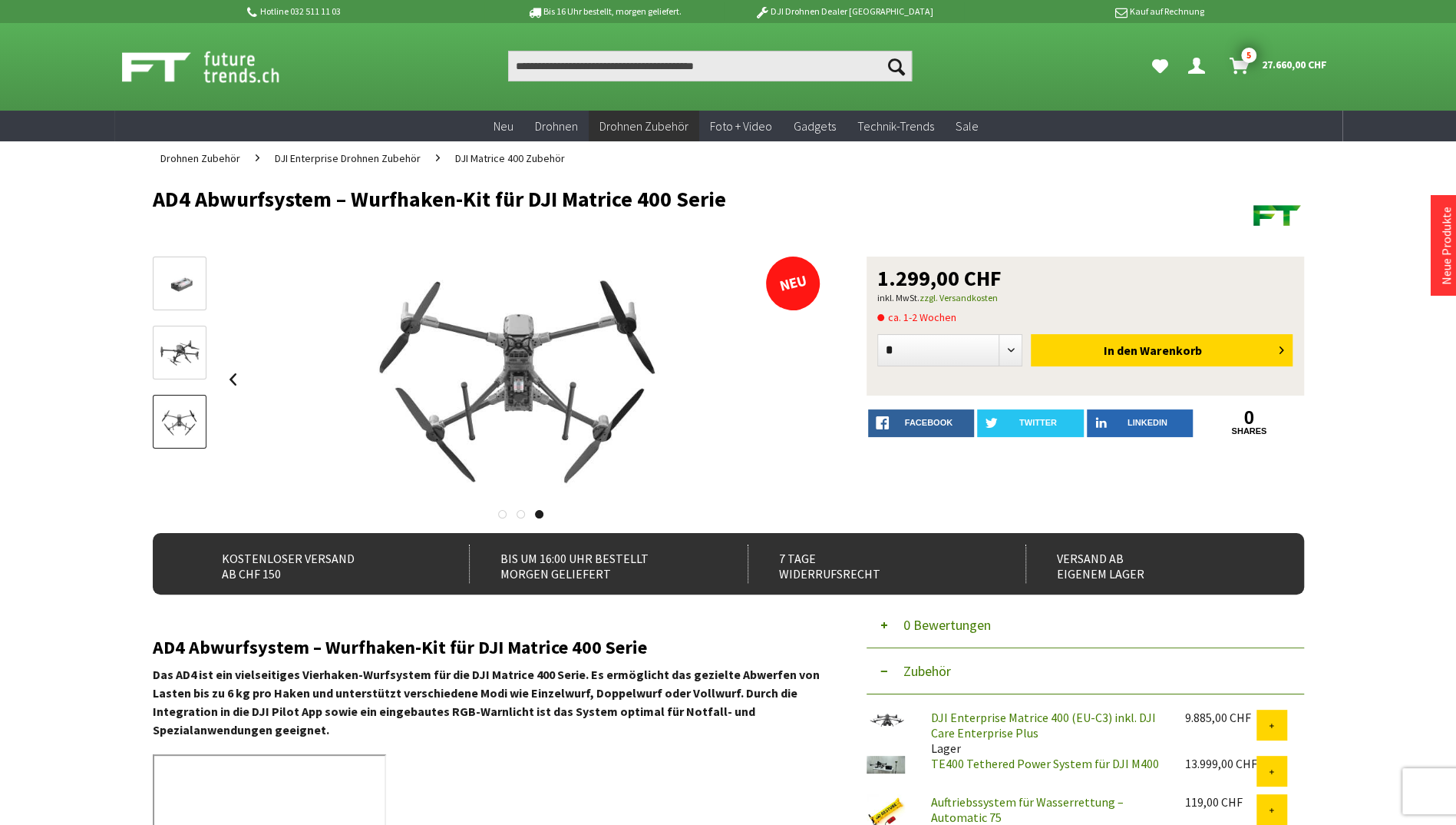
click at [198, 305] on link at bounding box center [179, 283] width 53 height 53
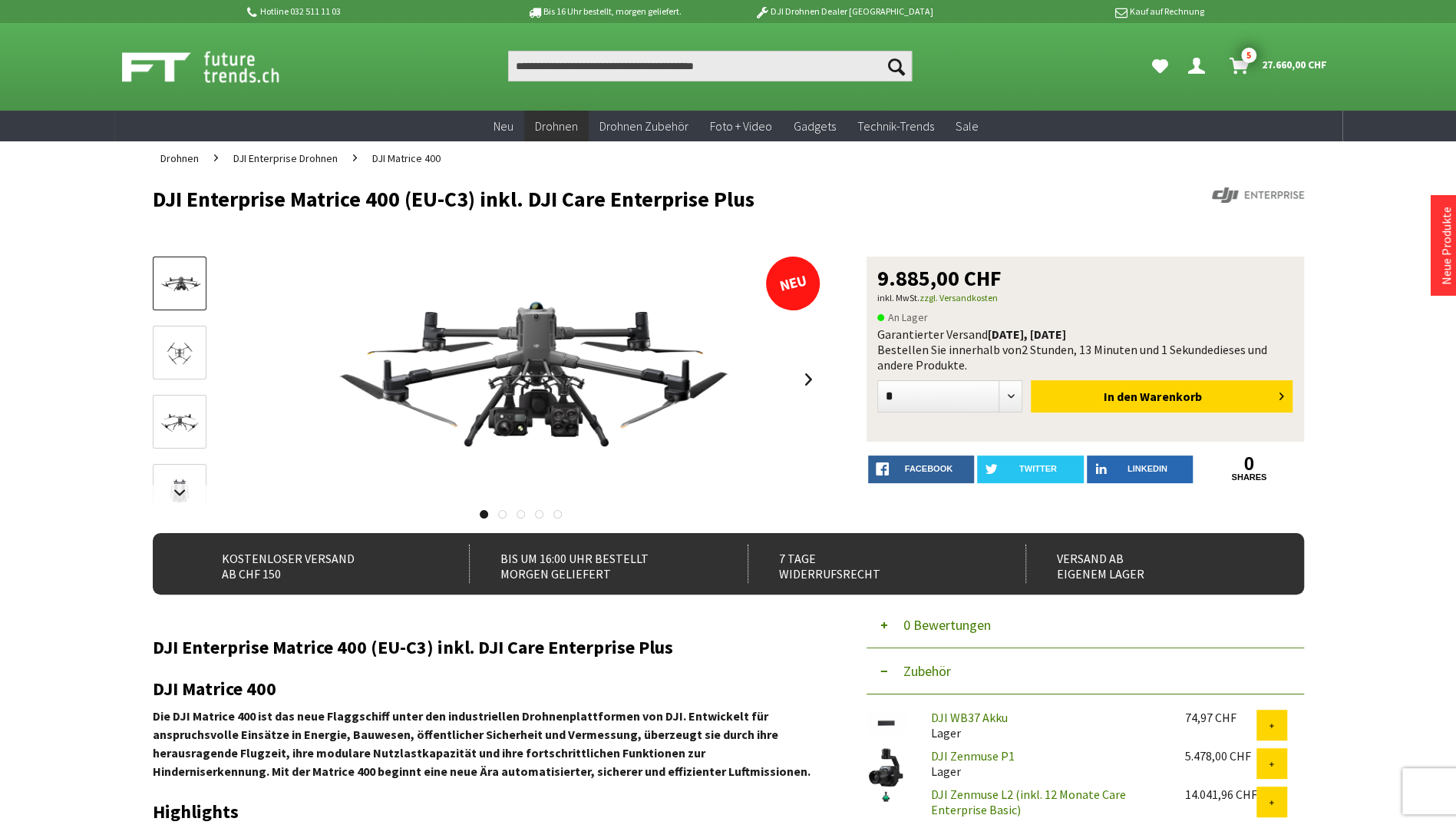
click at [807, 378] on link at bounding box center [808, 379] width 23 height 53
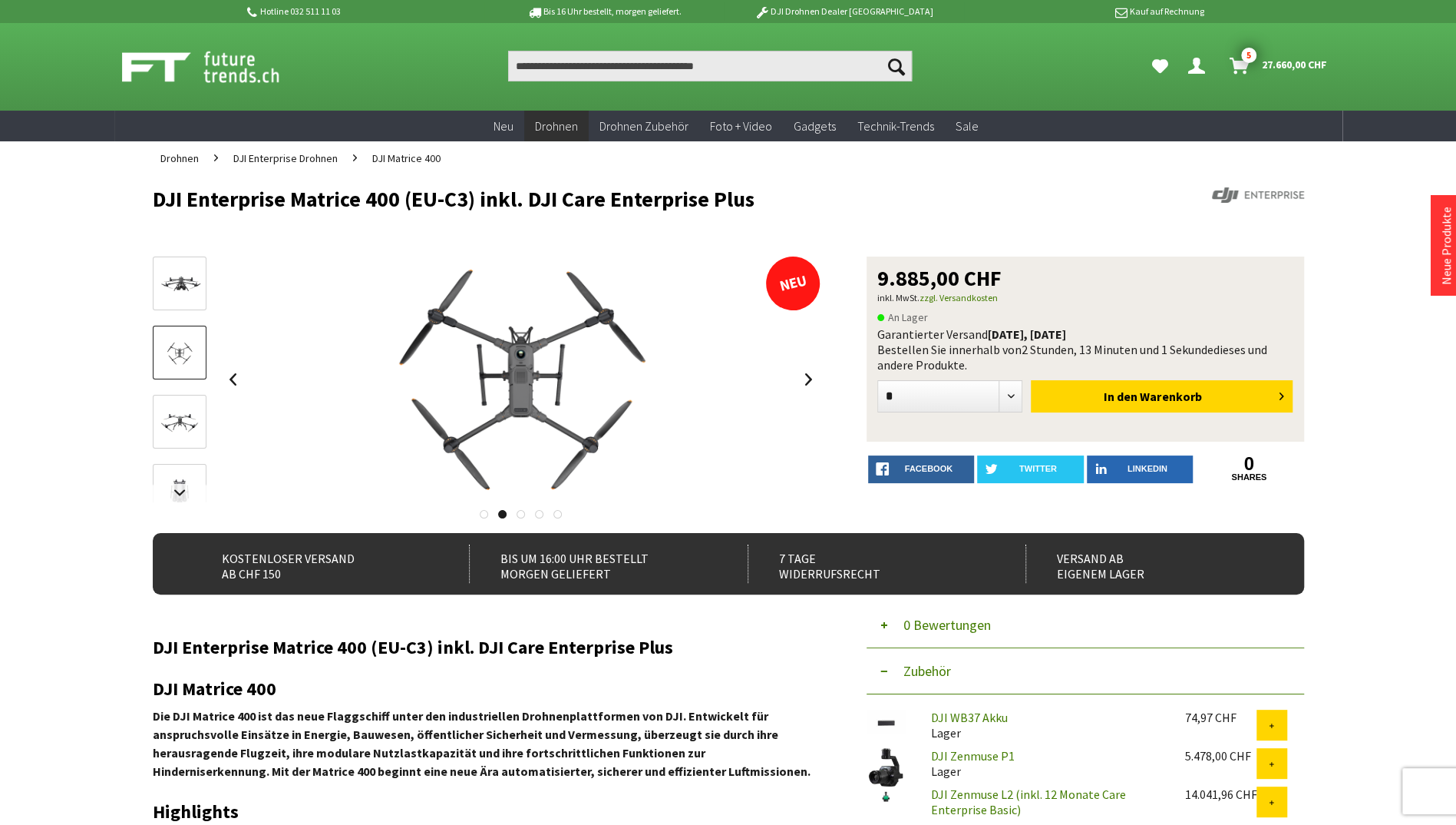
click at [807, 378] on link at bounding box center [808, 379] width 23 height 53
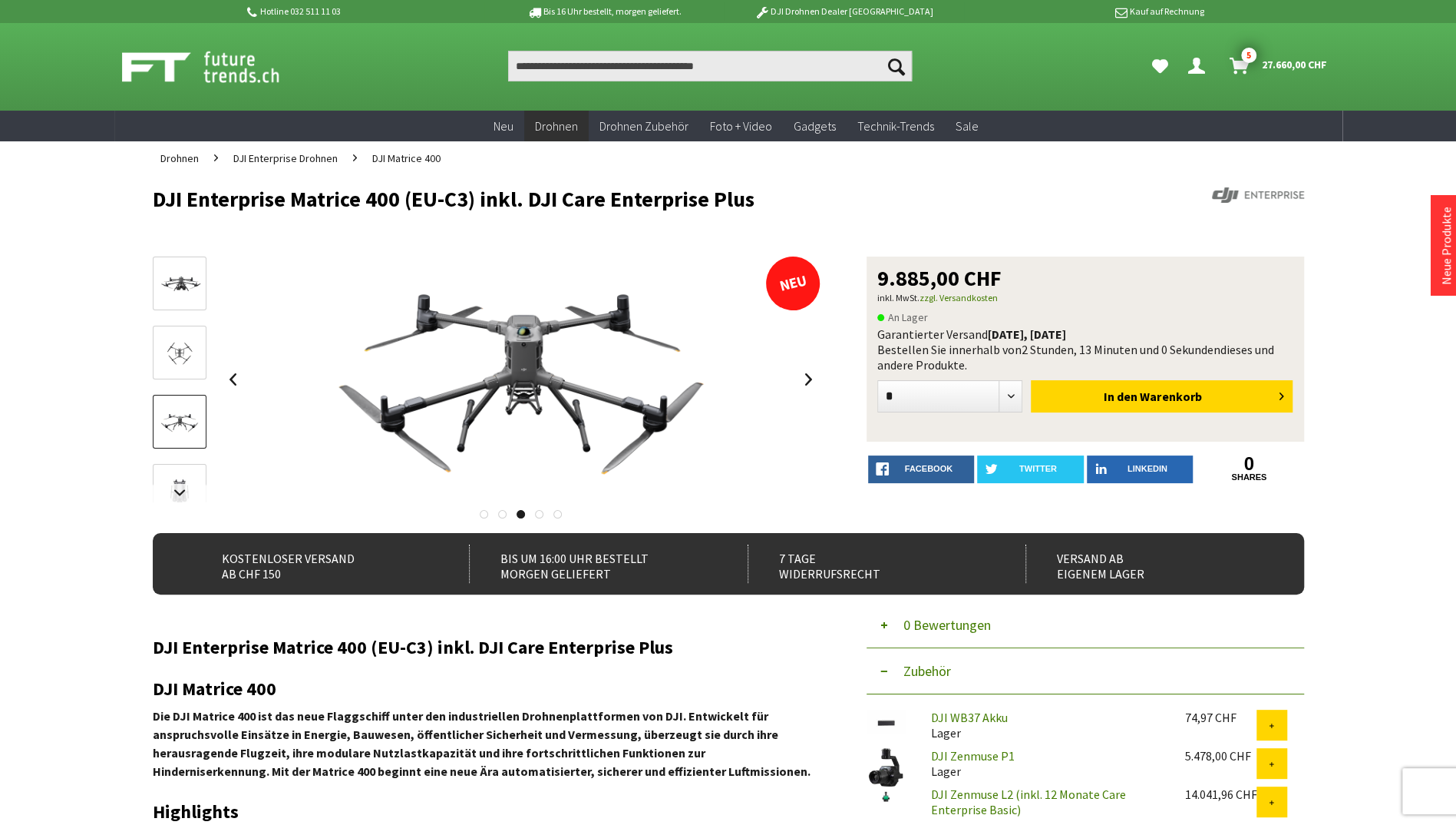
click at [807, 378] on link at bounding box center [808, 379] width 23 height 53
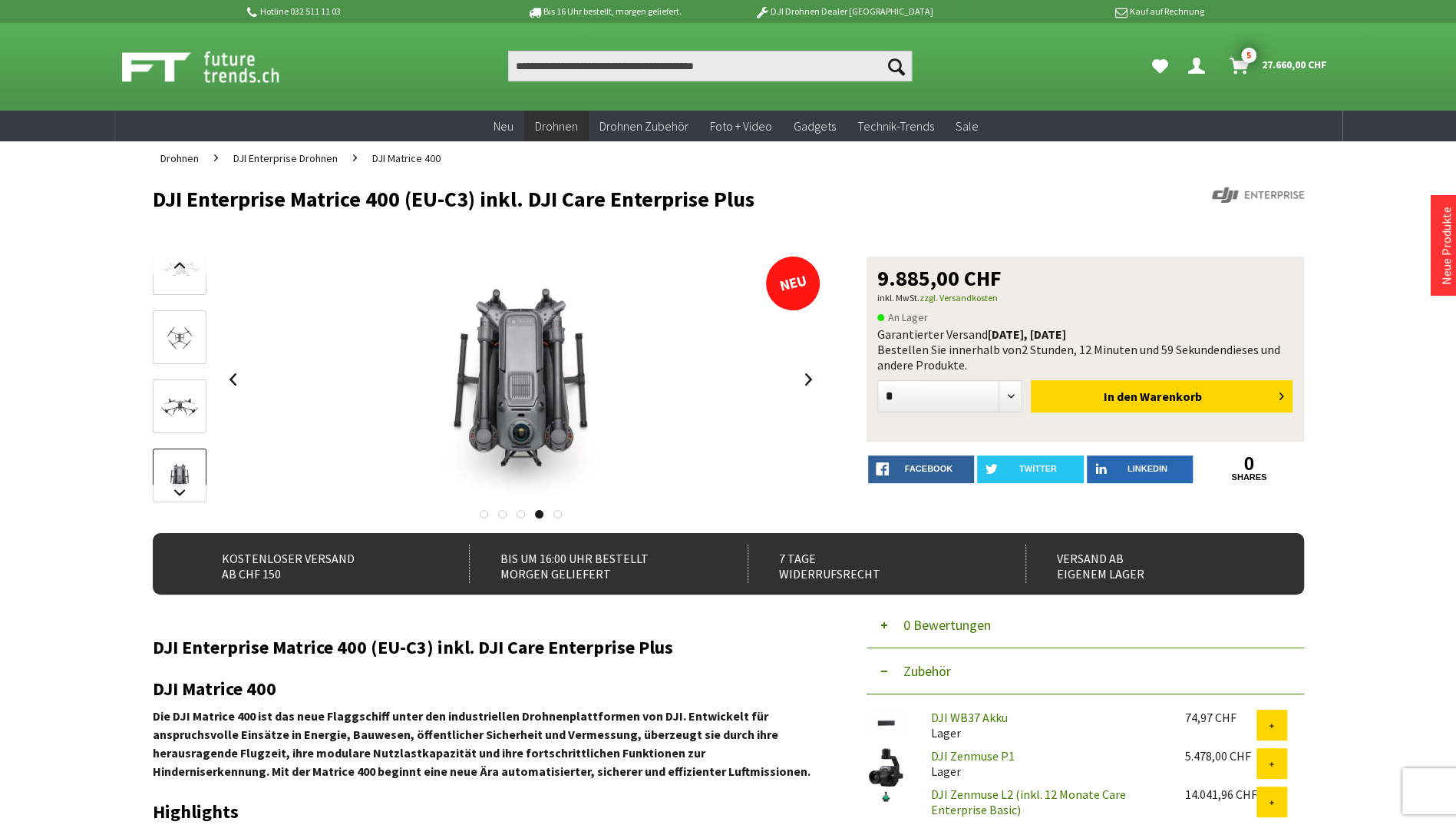
click at [807, 378] on link at bounding box center [808, 379] width 23 height 53
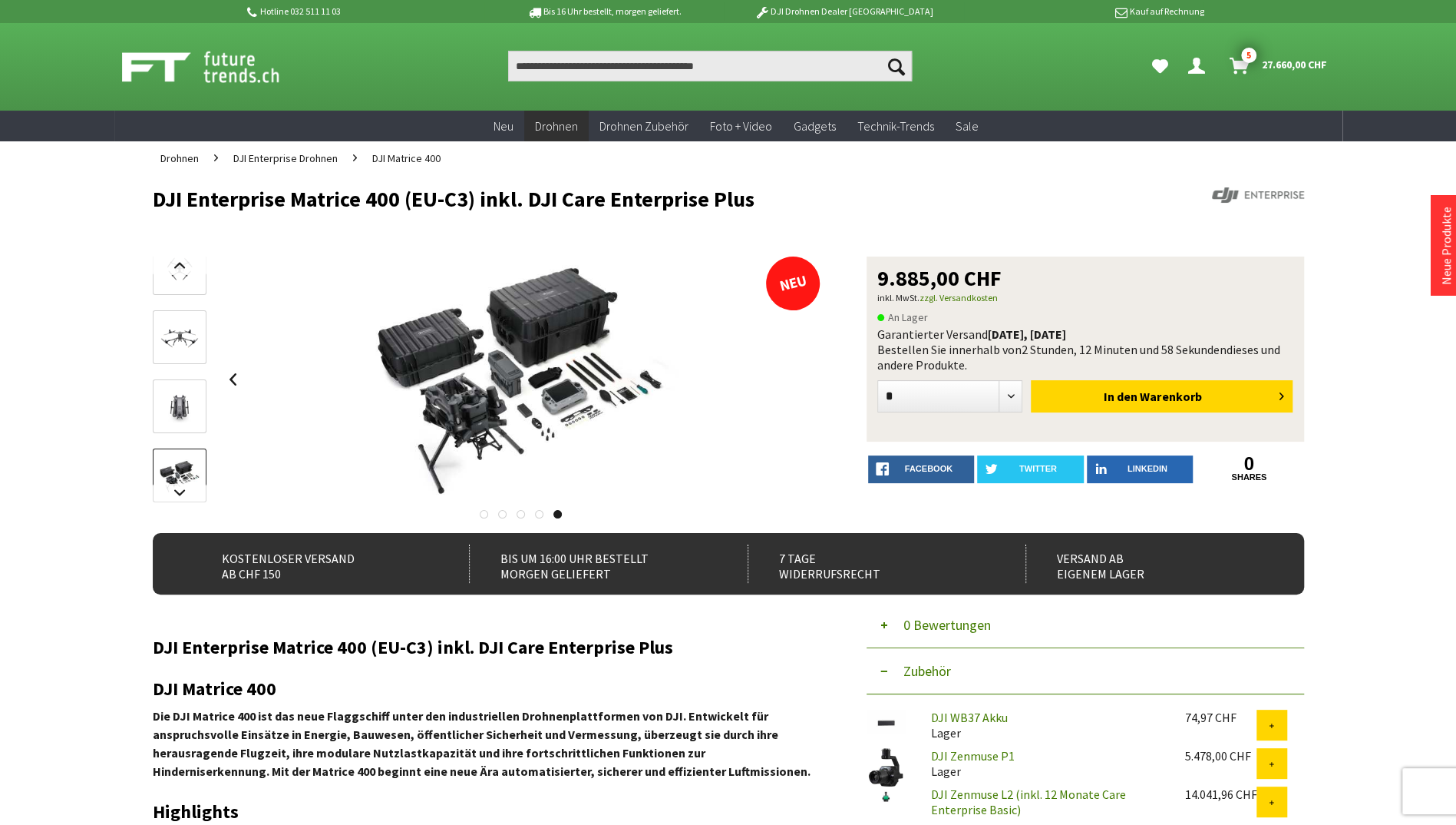
click at [807, 378] on div at bounding box center [521, 379] width 599 height 245
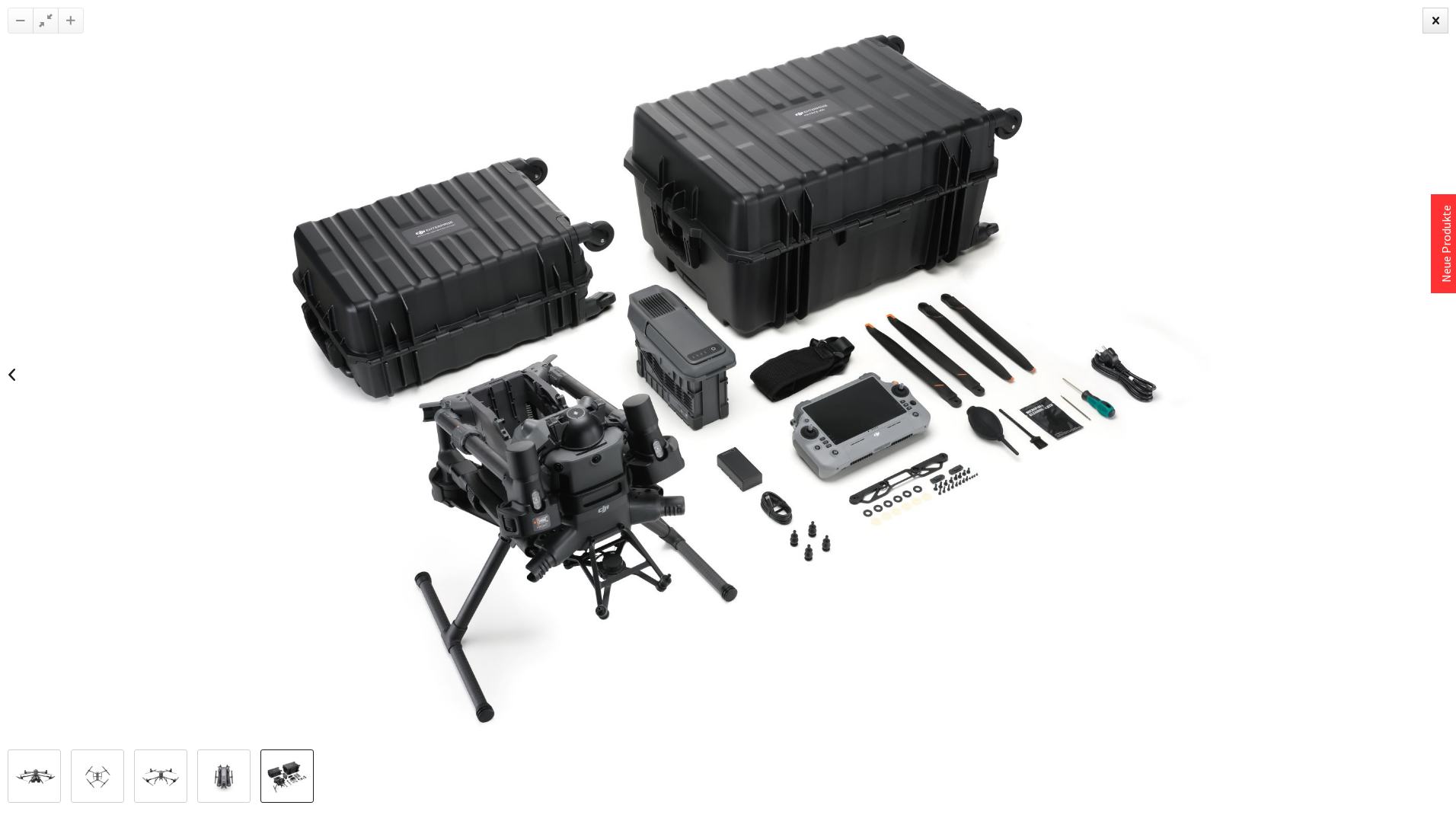
click at [1436, 29] on div at bounding box center [1435, 21] width 26 height 26
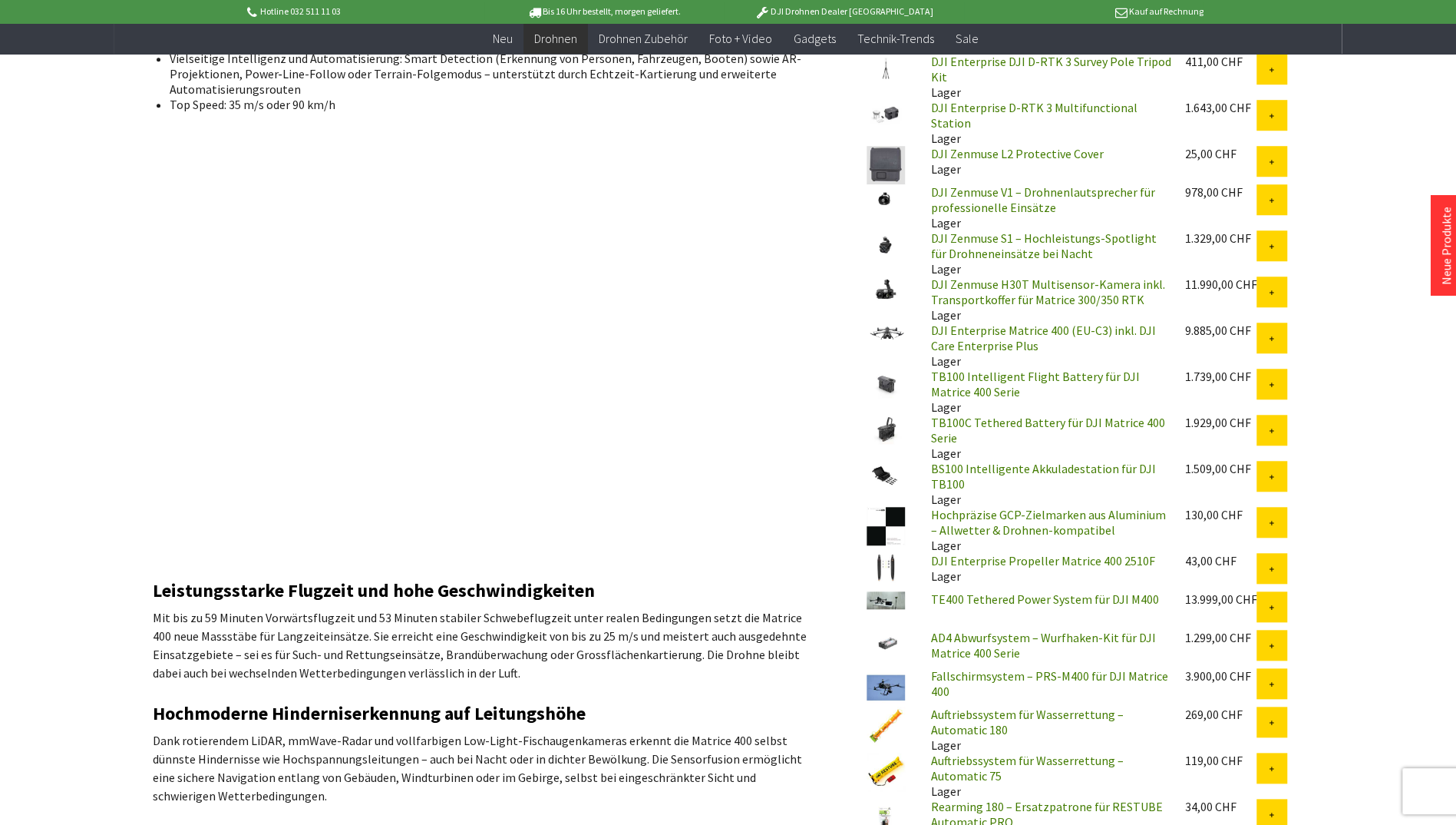
scroll to position [825, 0]
click at [393, 615] on p "Mit bis zu 59 Minuten Vorwärtsflugzeit und 53 Minuten stabiler Schwebeflugzeit …" at bounding box center [486, 644] width 668 height 74
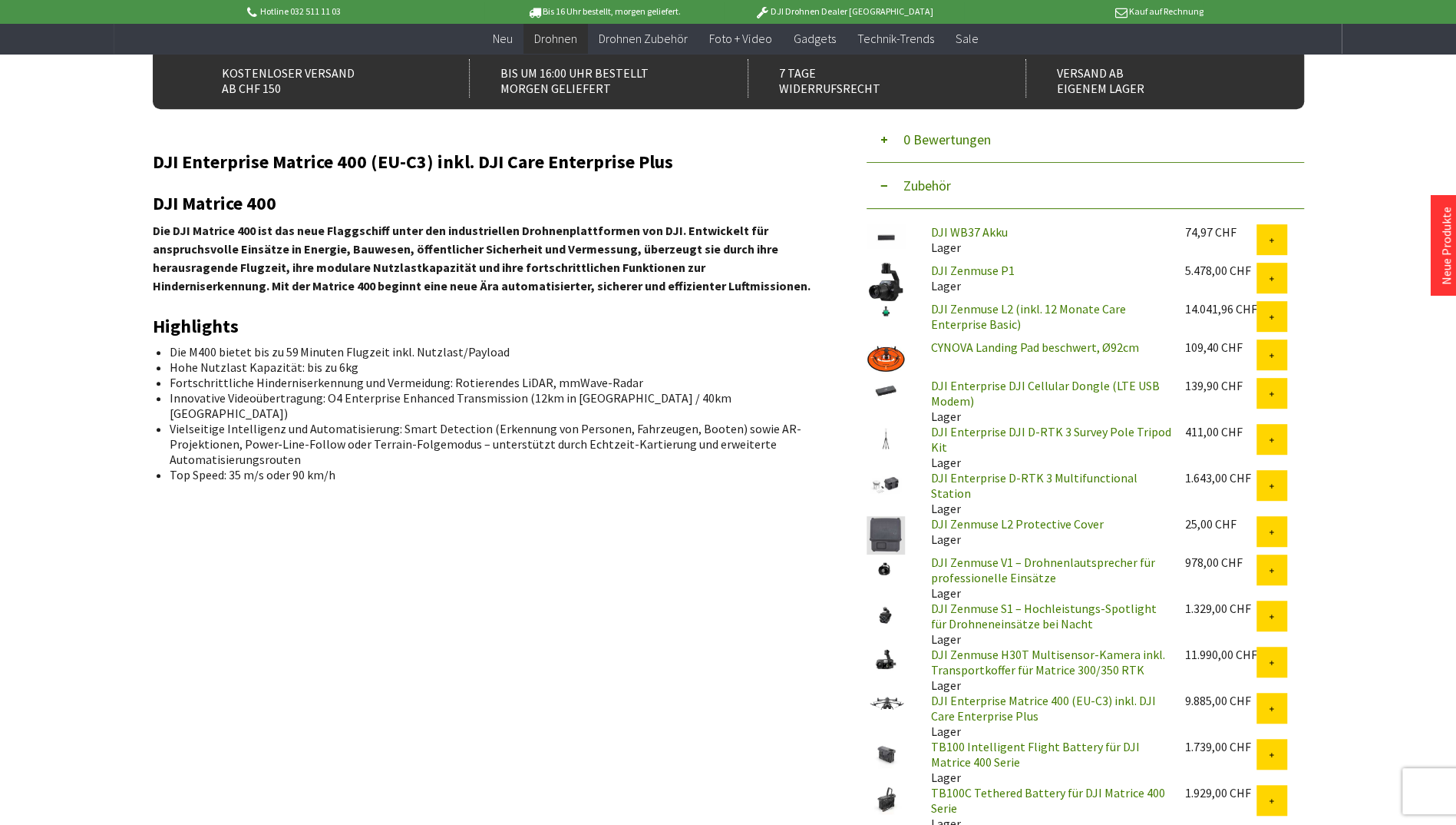
scroll to position [454, 0]
click at [1274, 238] on icon at bounding box center [1272, 242] width 8 height 8
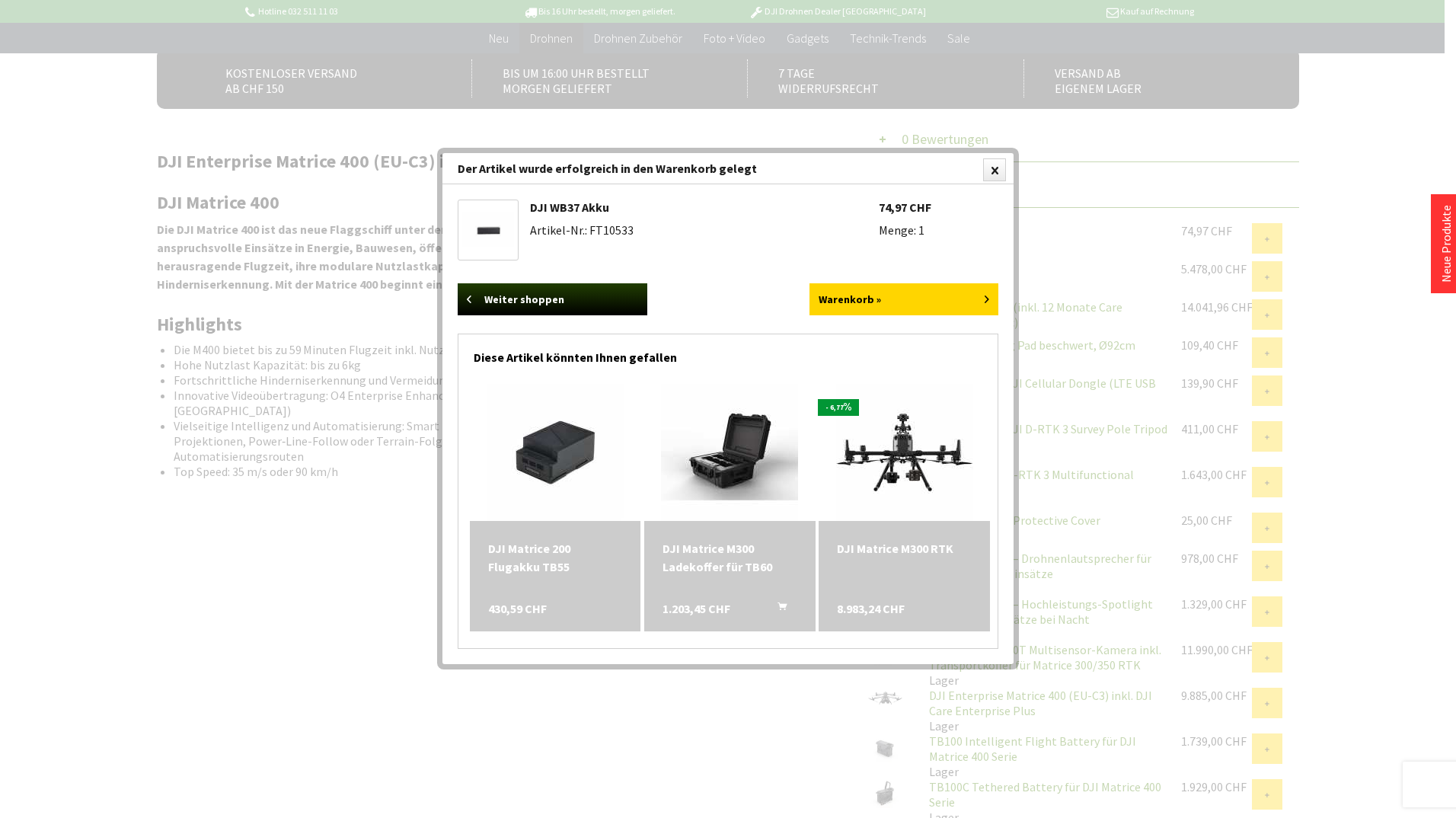
click at [1000, 169] on div at bounding box center [994, 169] width 23 height 23
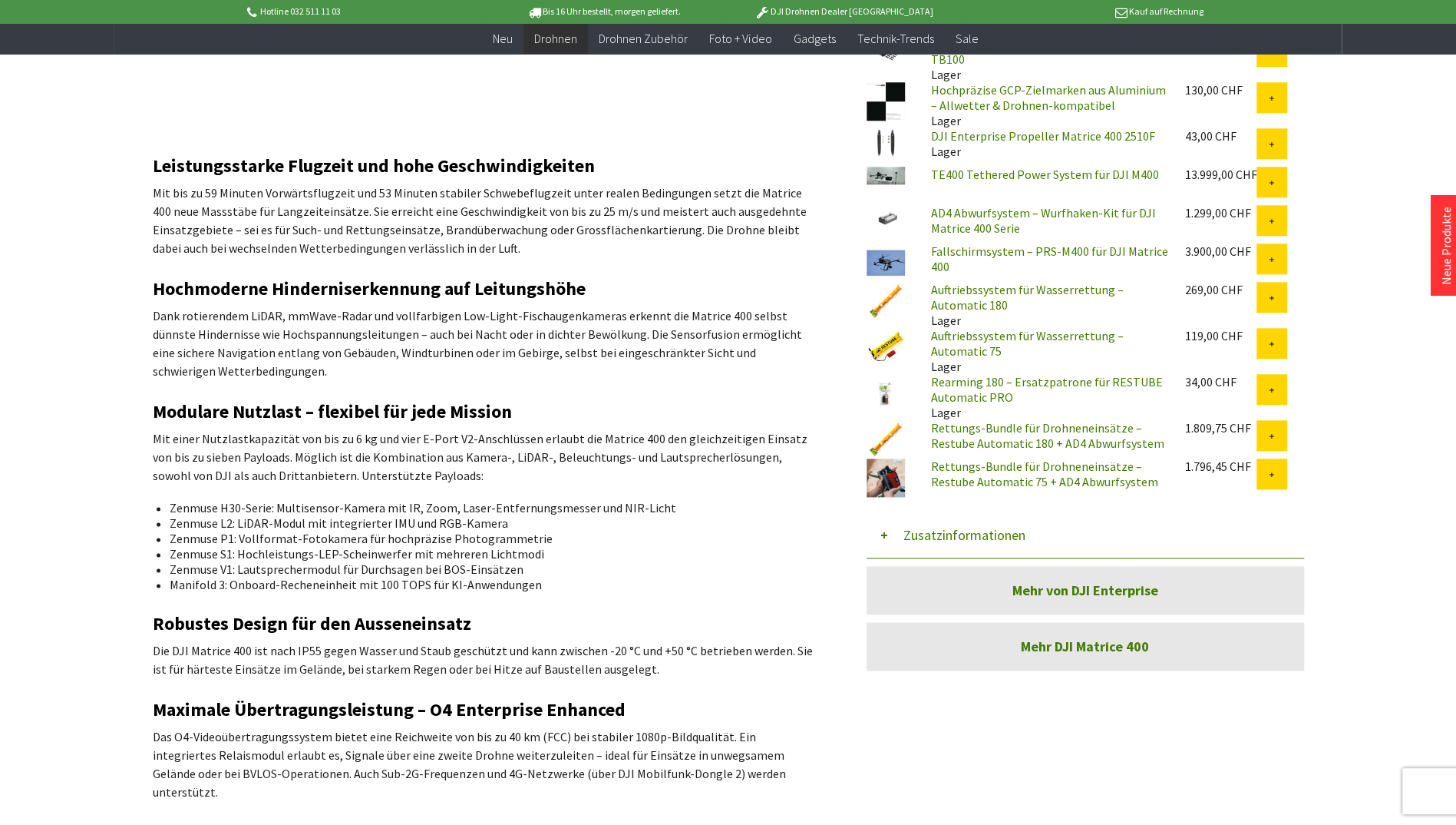
scroll to position [1251, 0]
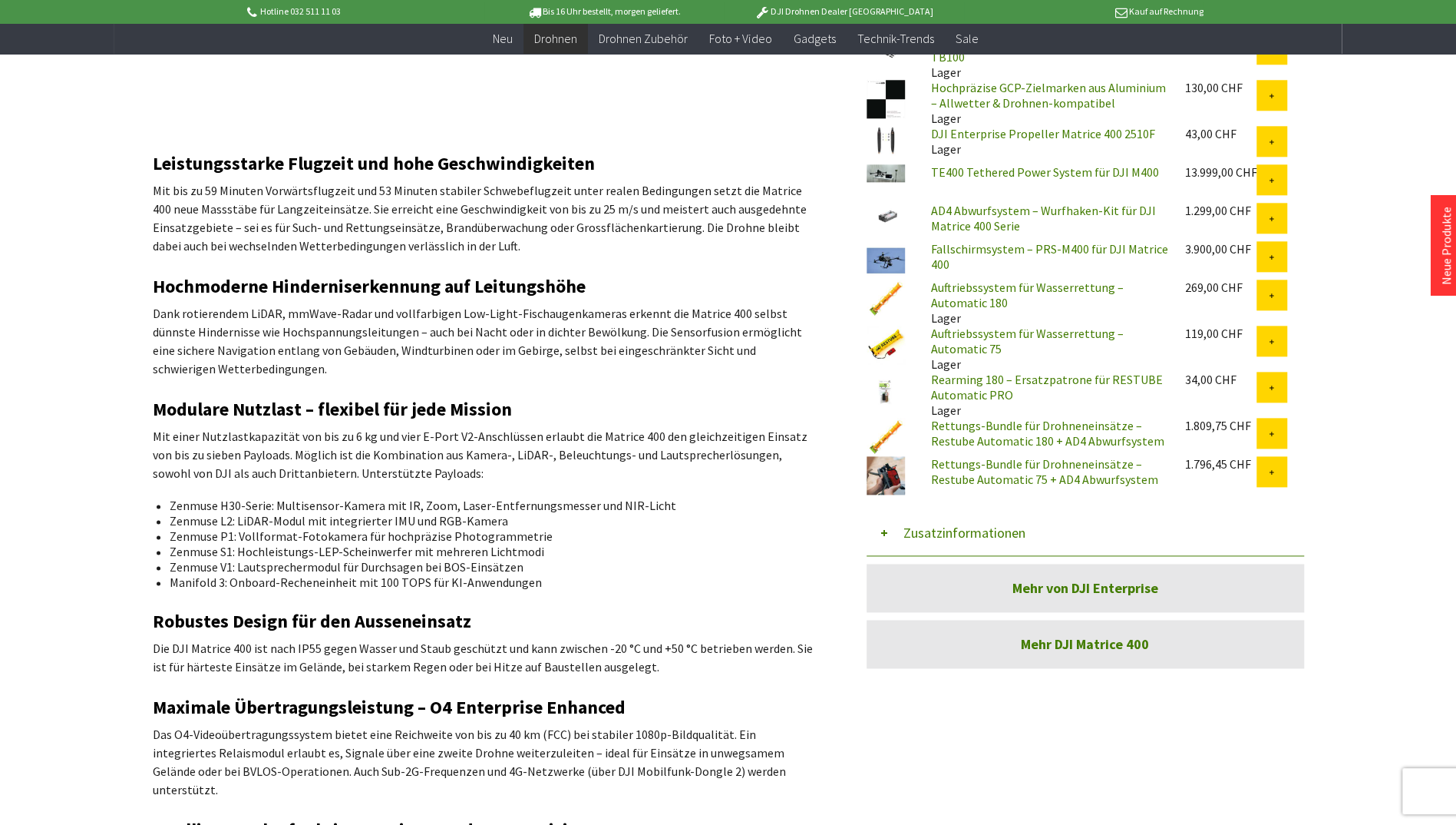
click at [943, 538] on button "Zusatzinformationen" at bounding box center [1085, 532] width 437 height 46
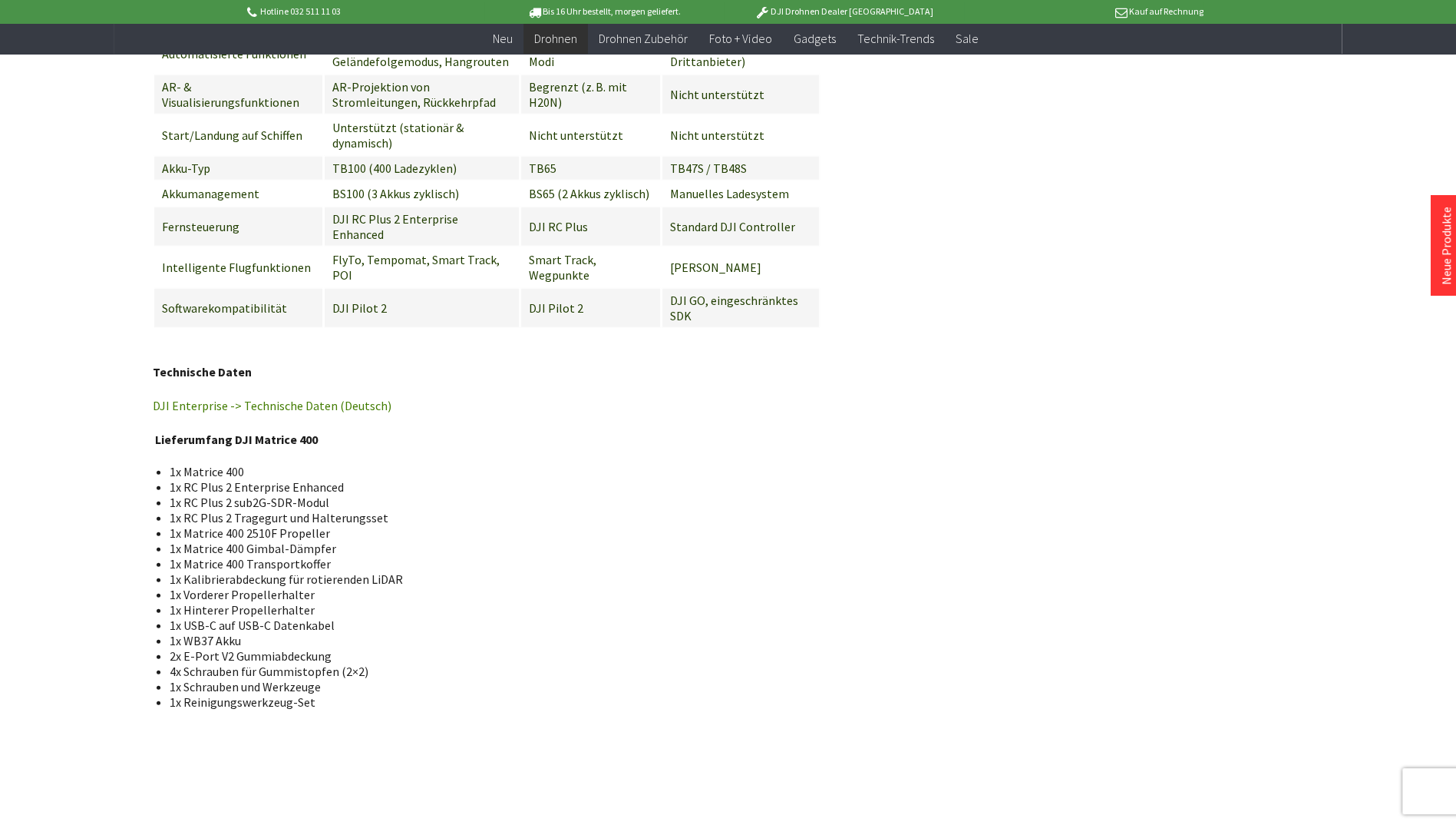
scroll to position [3141, 0]
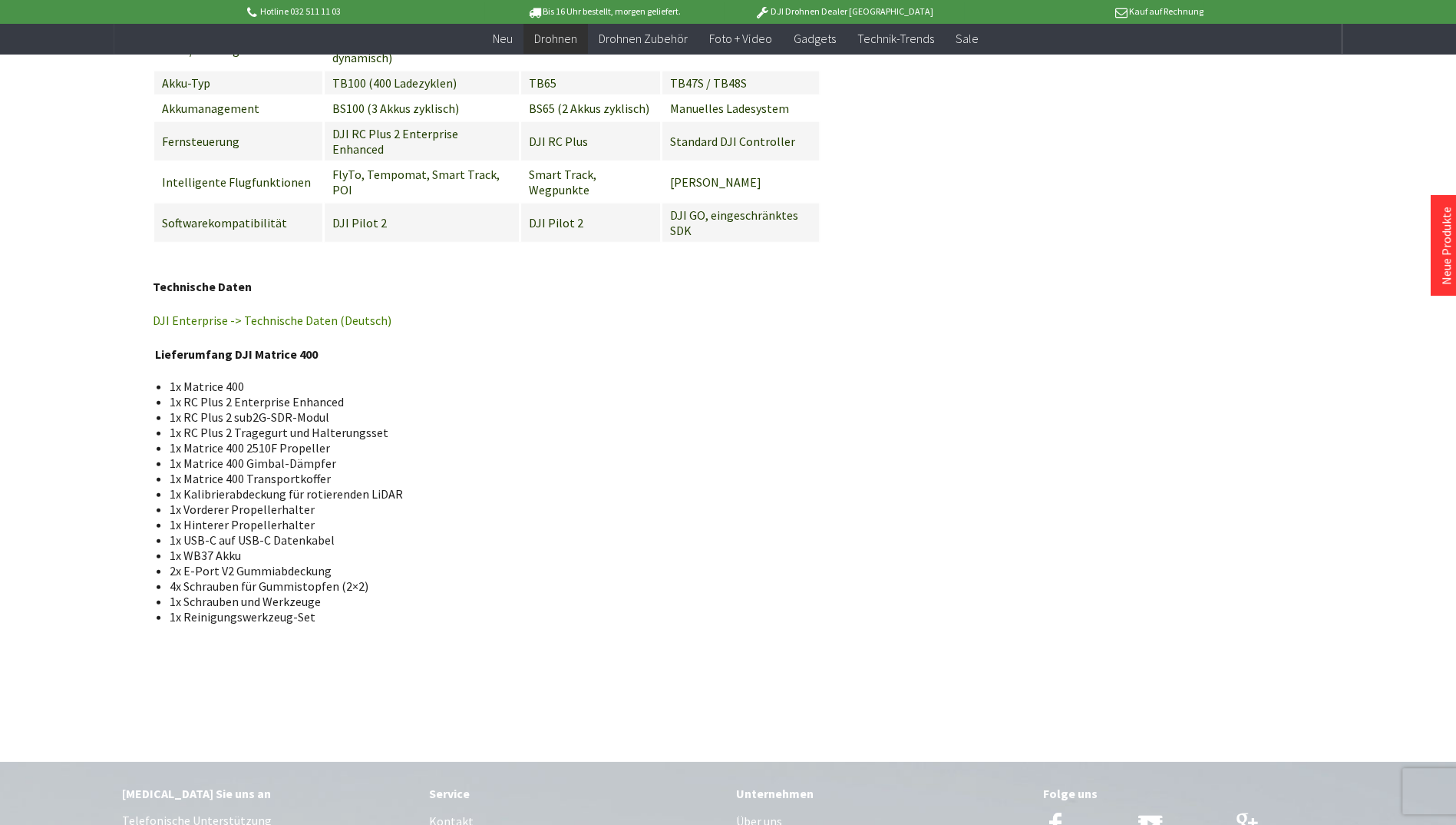
click at [384, 424] on li "1x RC Plus 2 Tragegurt und Halterungsset" at bounding box center [490, 432] width 639 height 16
drag, startPoint x: 184, startPoint y: 353, endPoint x: 325, endPoint y: 359, distance: 141.1
click at [325, 410] on li "1x RC Plus 2 sub2G-SDR-Modul" at bounding box center [490, 417] width 639 height 16
copy span "RC Plus 2 sub2G-SDR-Modul"
click at [687, 455] on li "1x Matrice 400 Gimbal-Dämpfer" at bounding box center [490, 463] width 639 height 16
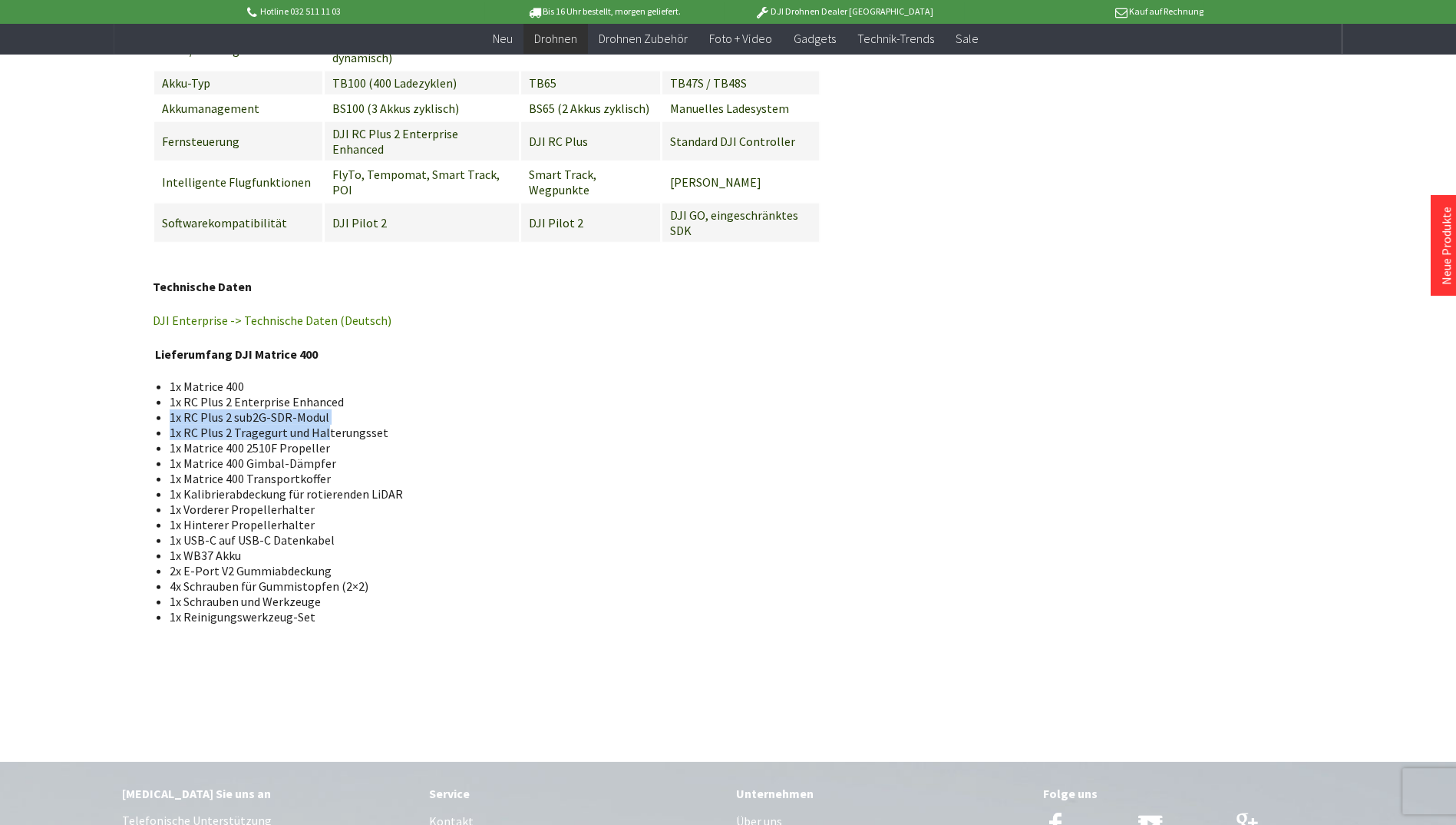
drag, startPoint x: 323, startPoint y: 362, endPoint x: 163, endPoint y: 356, distance: 160.1
drag, startPoint x: 163, startPoint y: 356, endPoint x: 230, endPoint y: 355, distance: 67.0
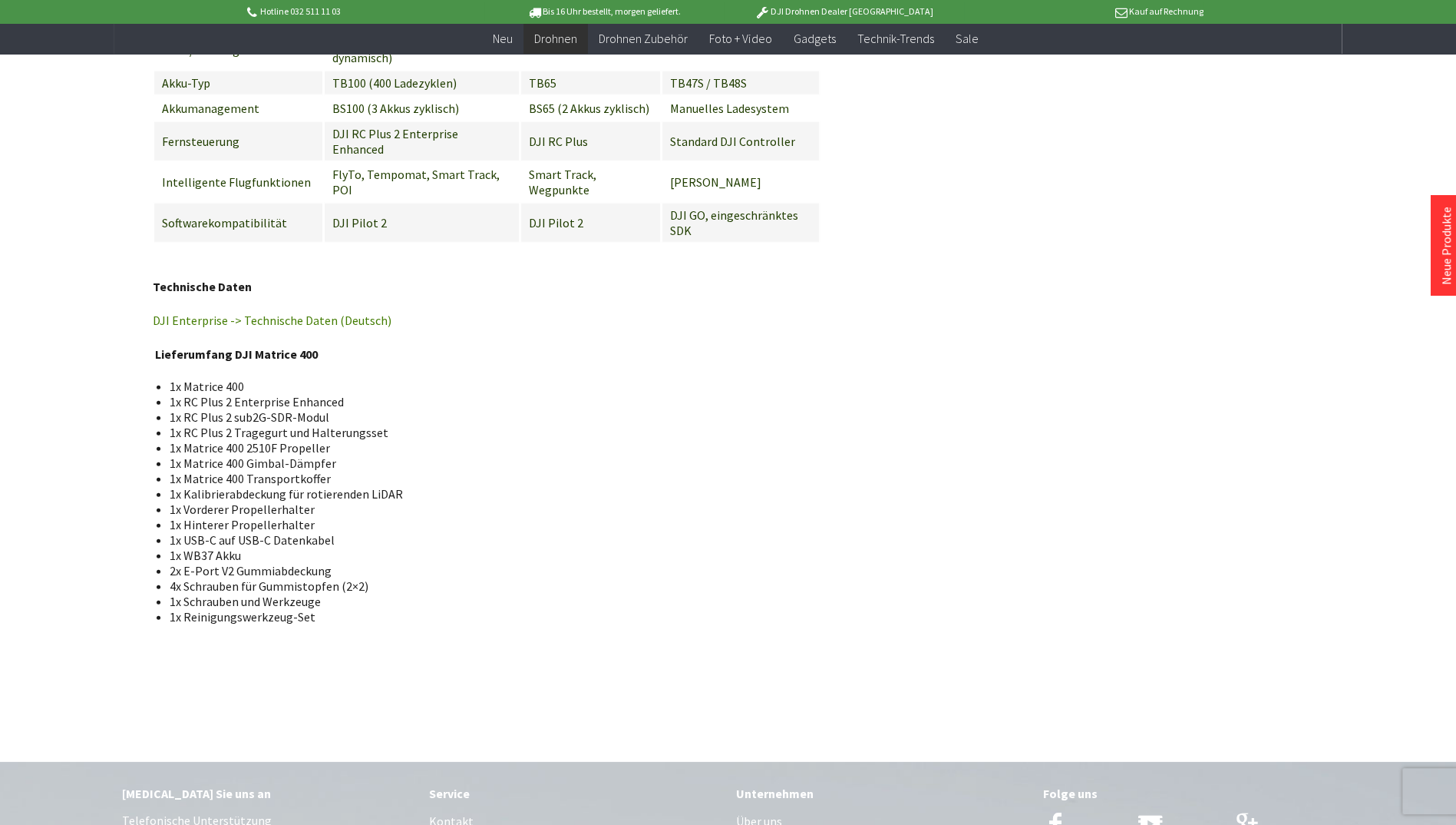
drag, startPoint x: 230, startPoint y: 355, endPoint x: 211, endPoint y: 355, distance: 19.0
click at [211, 410] on span "1x RC Plus 2 sub2G-SDR-Modul" at bounding box center [249, 417] width 159 height 16
drag, startPoint x: 184, startPoint y: 354, endPoint x: 350, endPoint y: 358, distance: 166.0
click at [350, 410] on li "1x RC Plus 2 sub2G-SDR-Modul" at bounding box center [490, 417] width 639 height 16
copy span "RC Plus 2 sub2G-SDR-Modul"
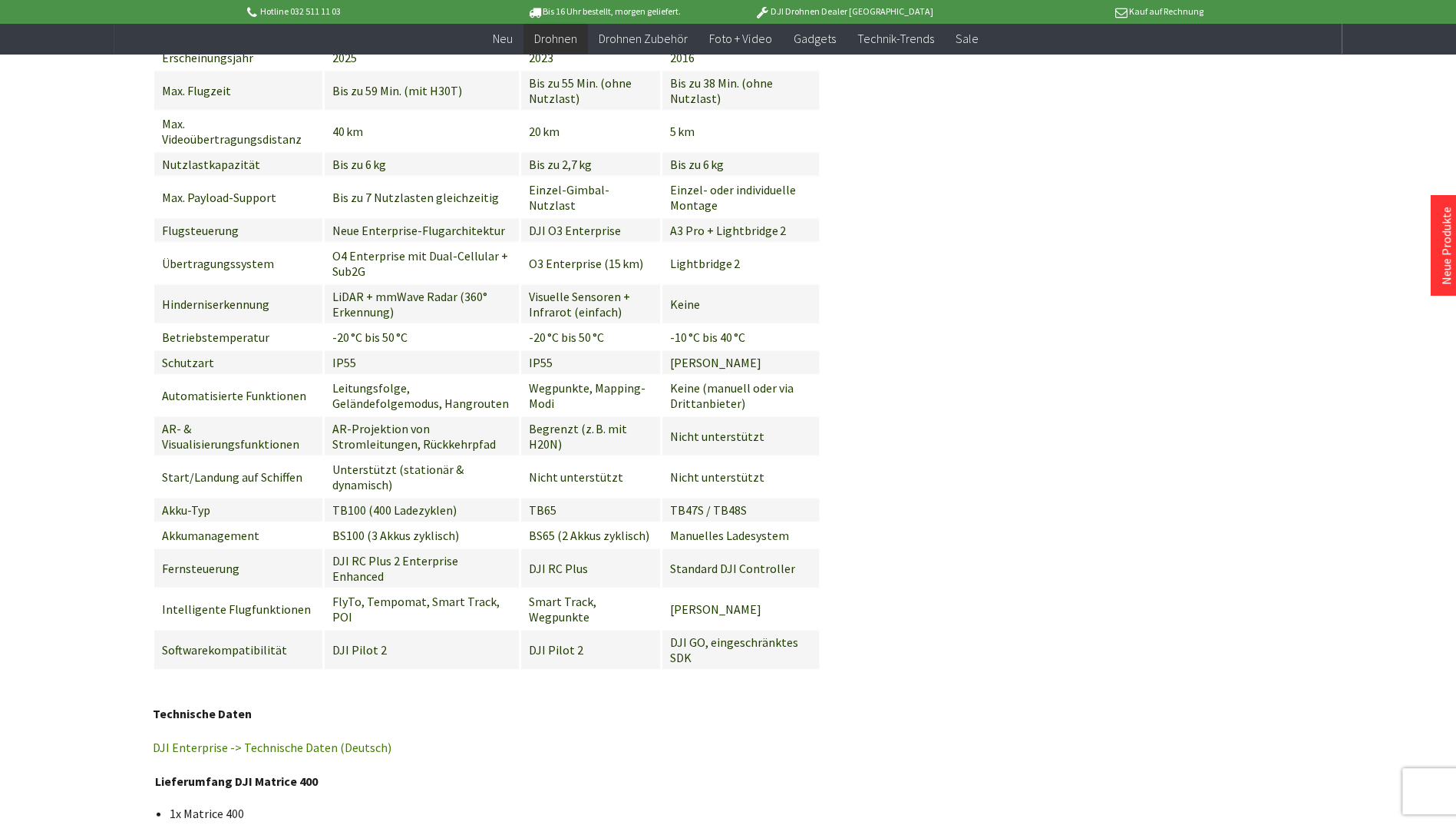
scroll to position [2712, 0]
